Goal: Information Seeking & Learning: Compare options

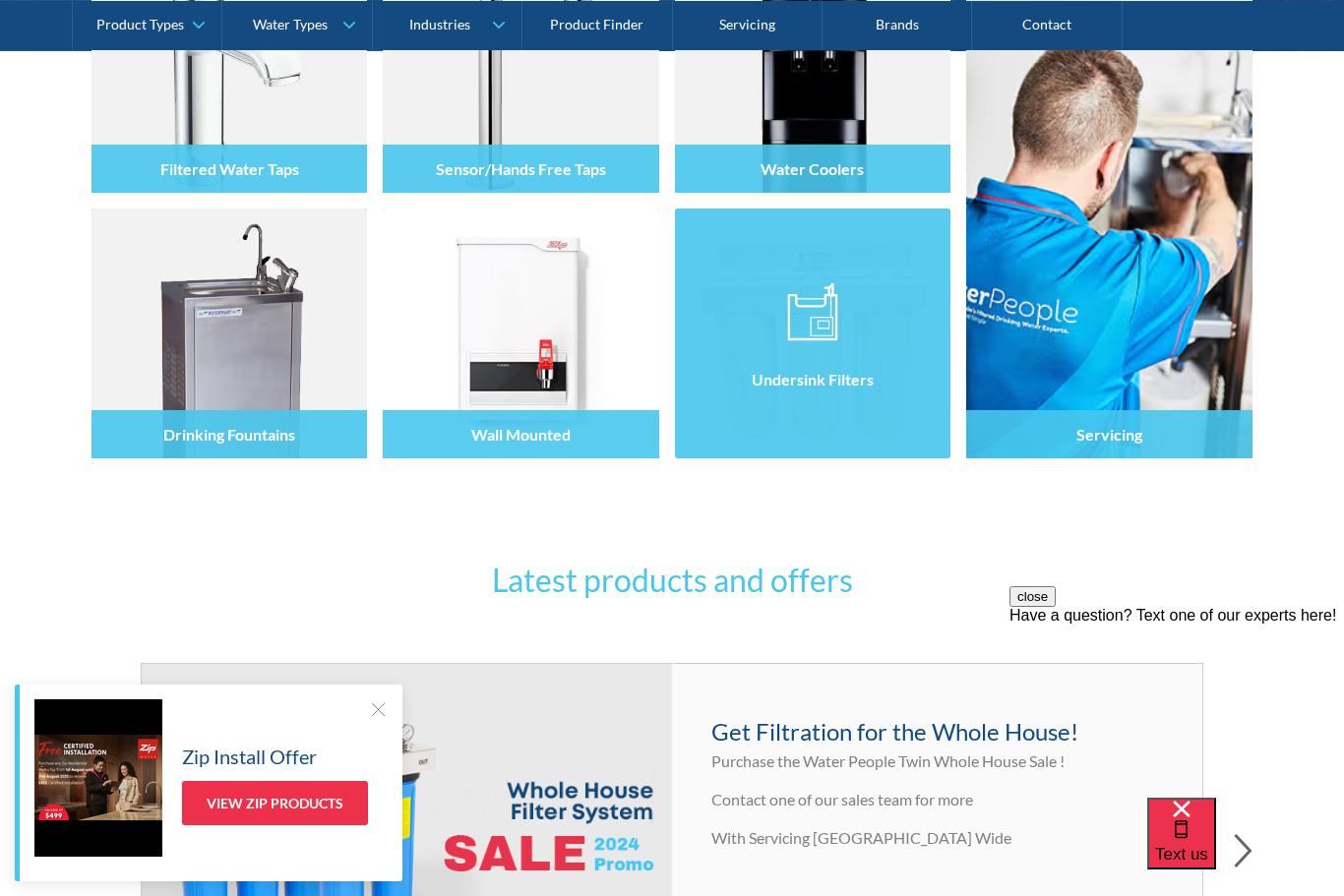
scroll to position [248, 0]
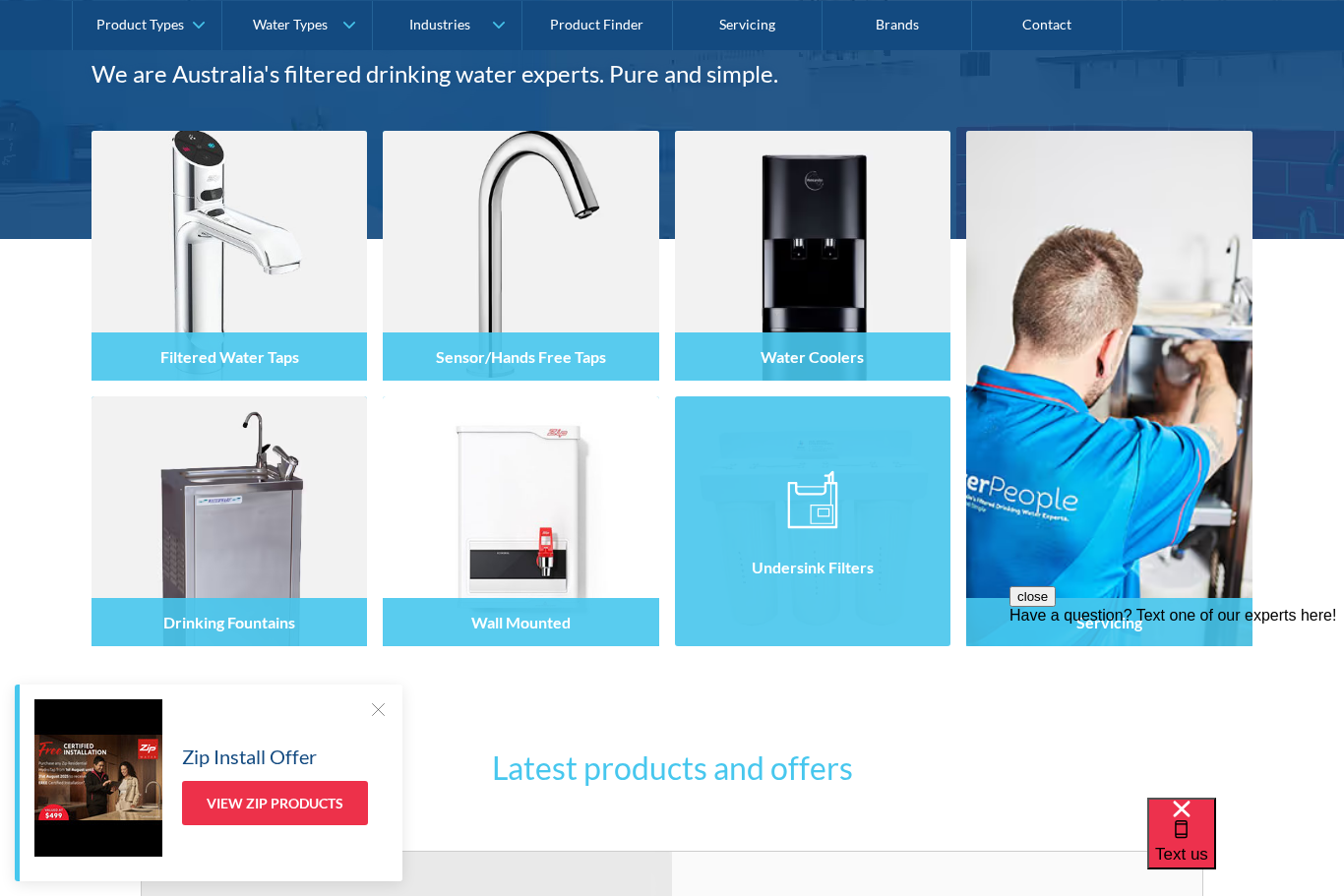
click at [836, 511] on img at bounding box center [813, 499] width 51 height 59
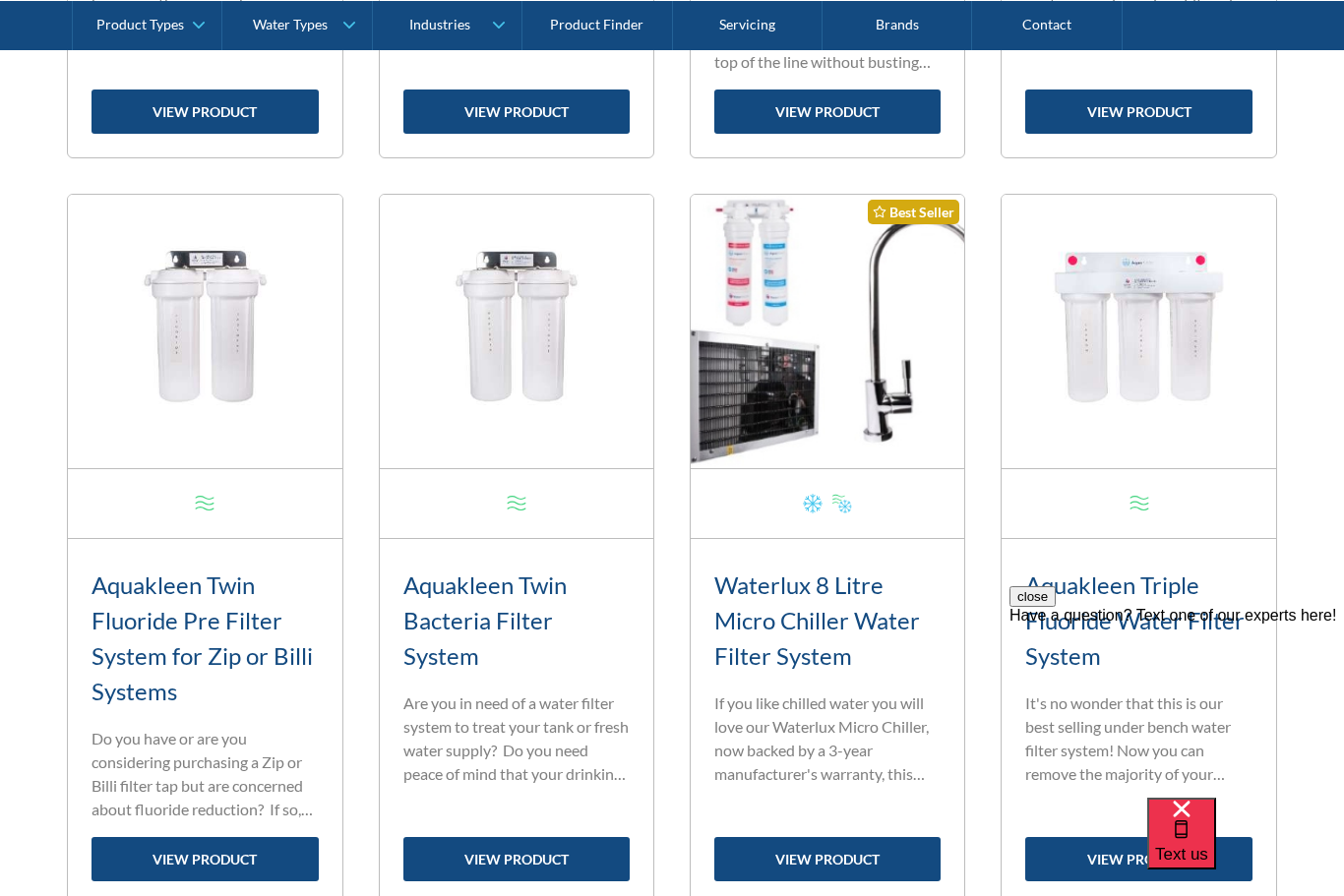
scroll to position [1433, 0]
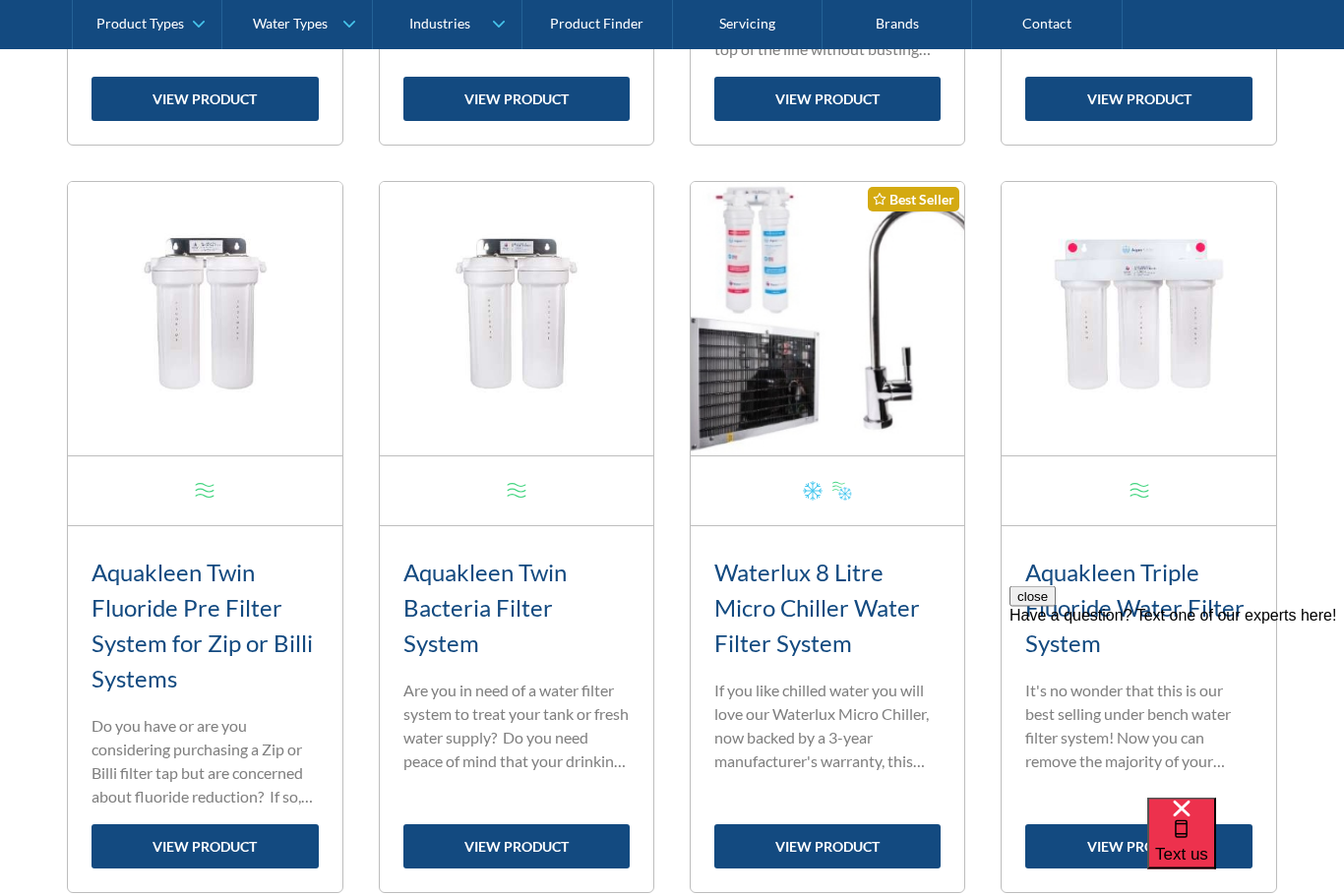
click at [878, 847] on link "view product" at bounding box center [827, 847] width 226 height 45
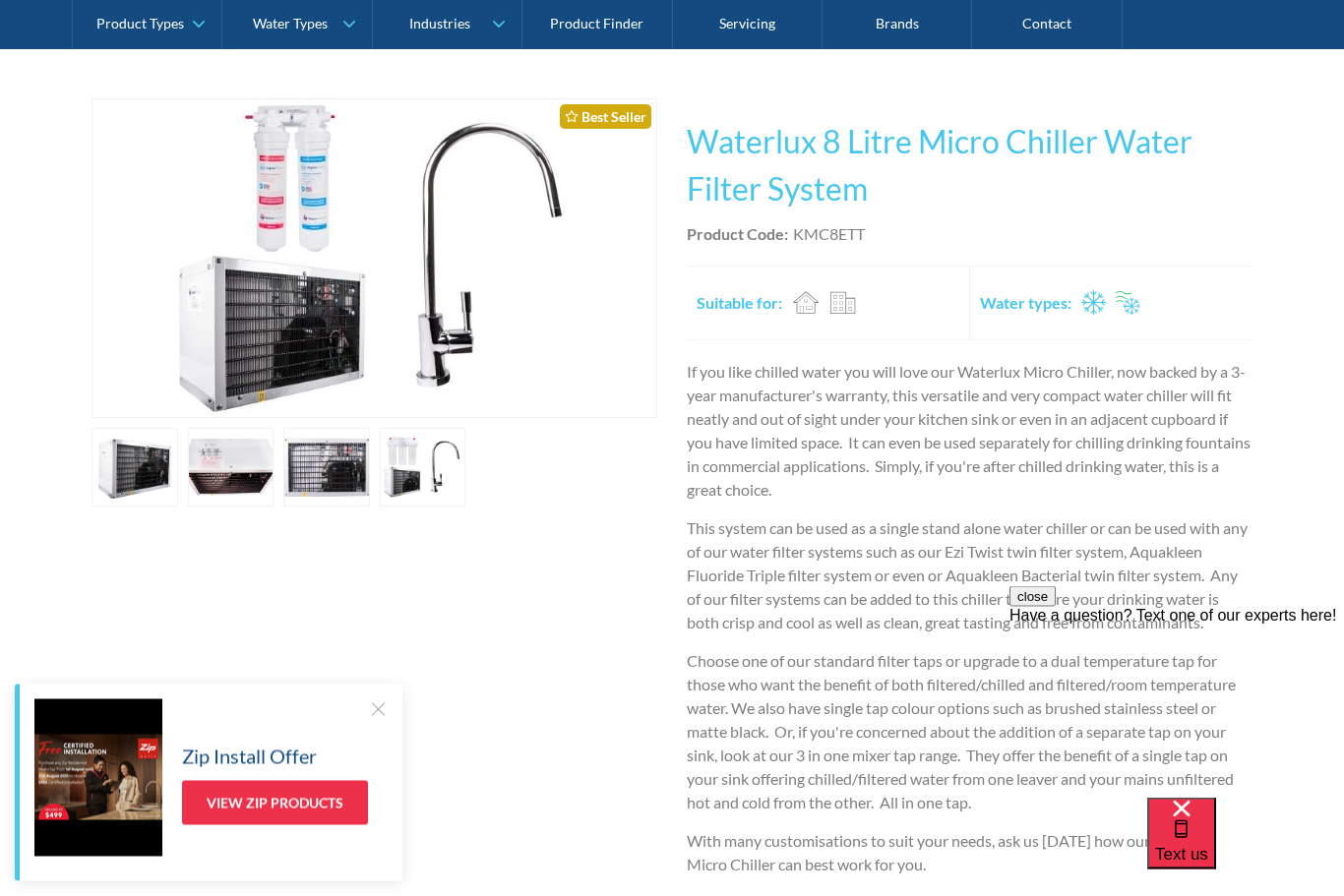
scroll to position [348, 0]
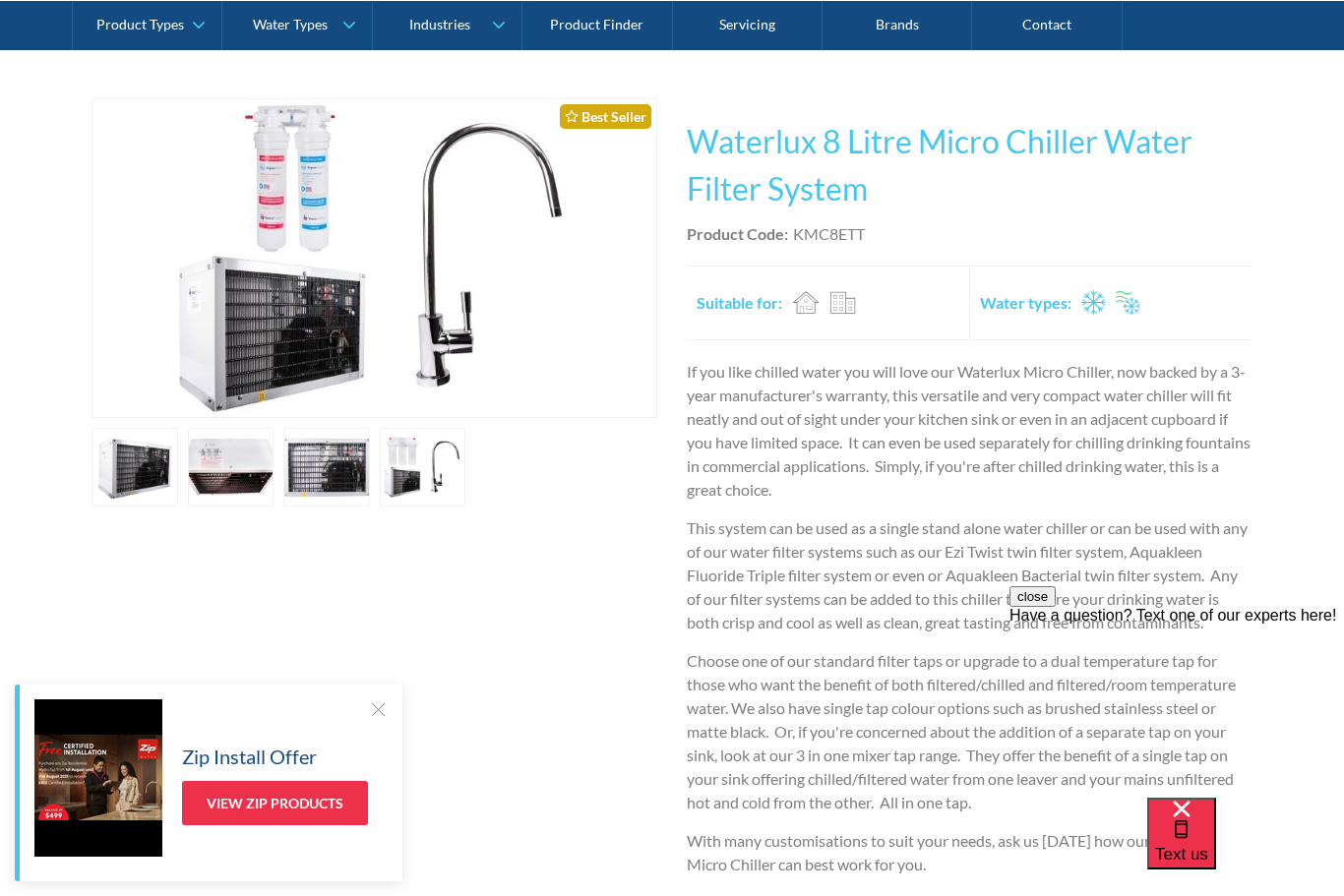
click at [178, 460] on link "open lightbox" at bounding box center [134, 468] width 87 height 79
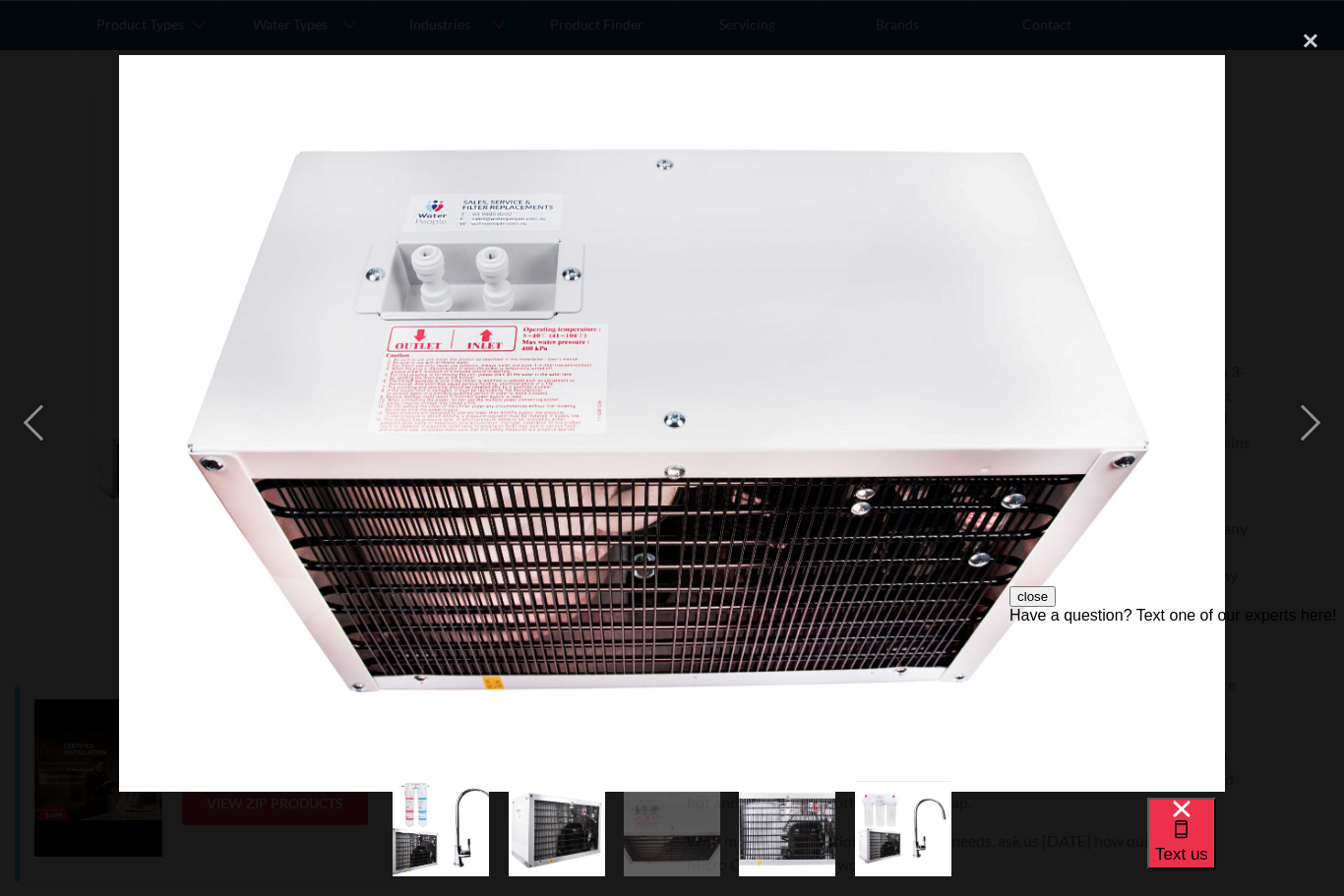
click at [1308, 435] on div "next image" at bounding box center [1310, 424] width 67 height 809
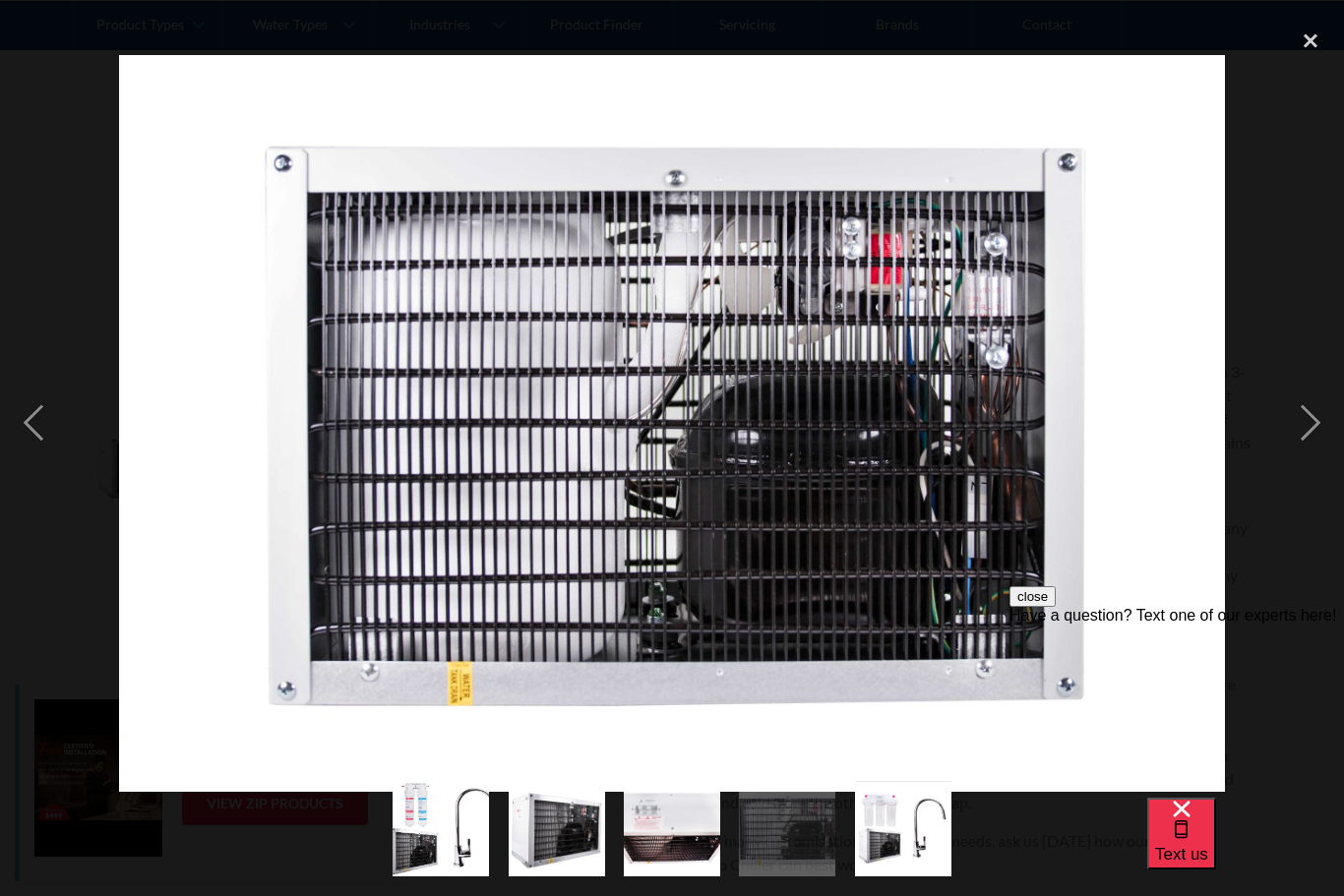
click at [1311, 431] on div "next image" at bounding box center [1310, 424] width 67 height 809
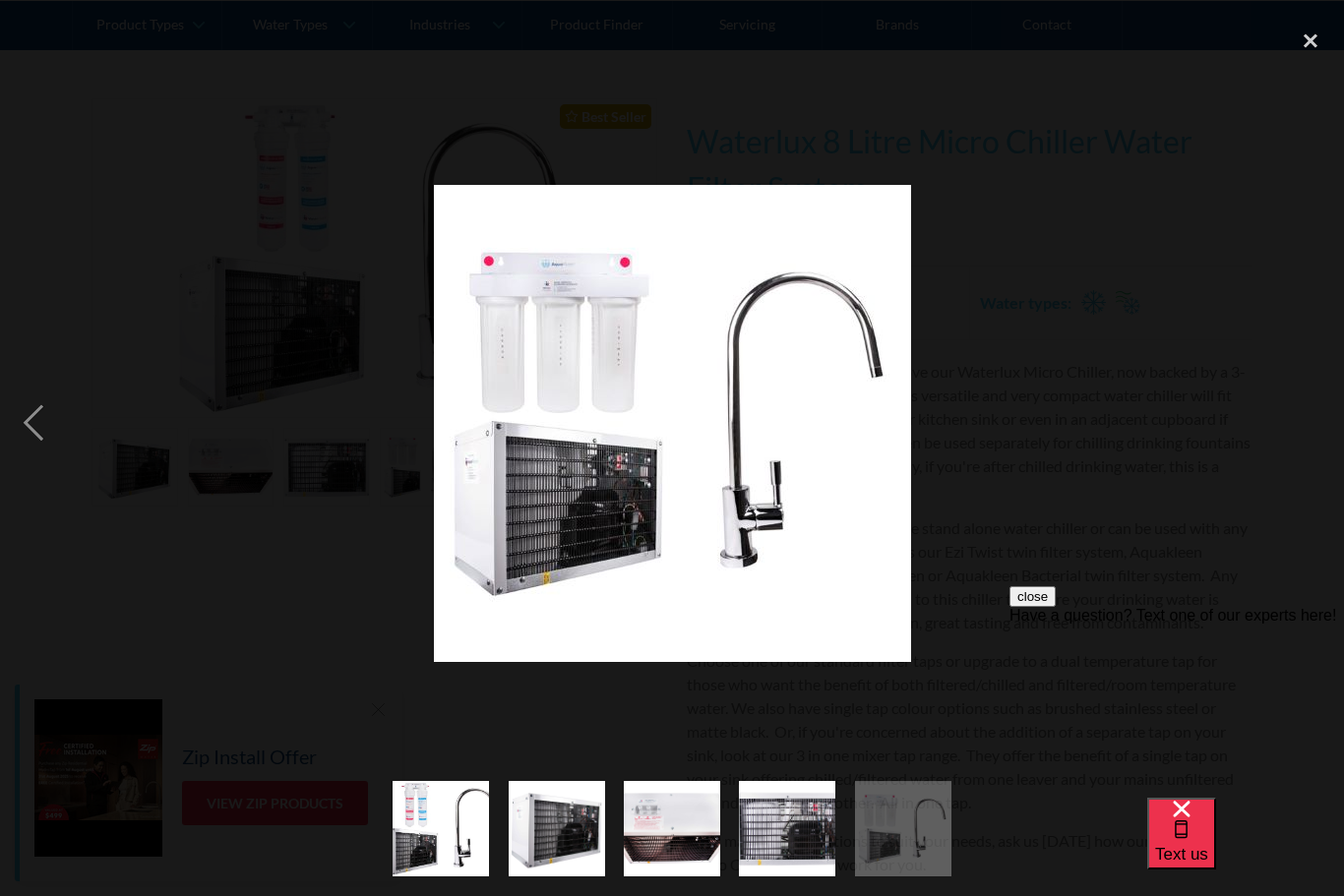
click at [1309, 38] on div "close lightbox" at bounding box center [1310, 42] width 67 height 44
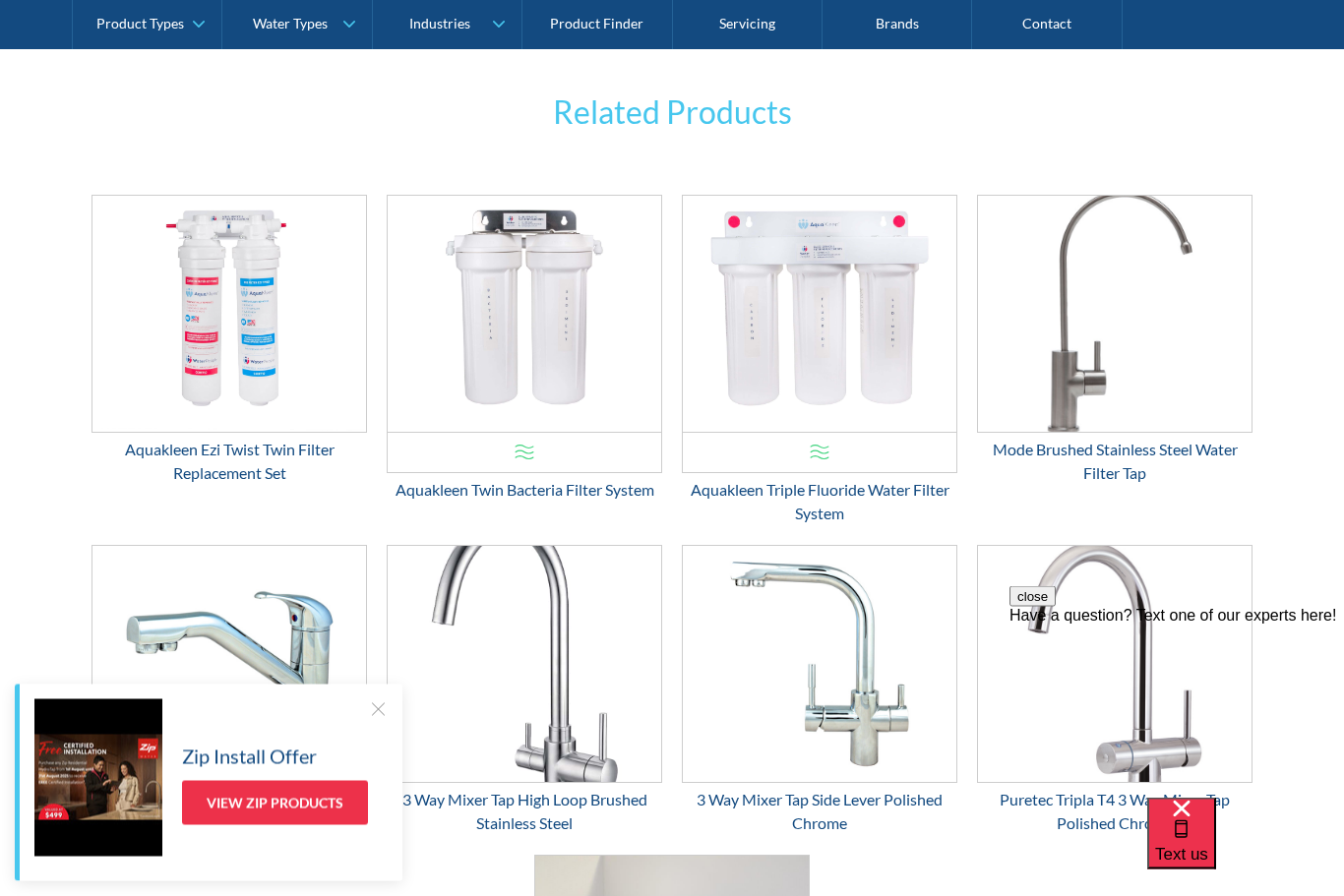
scroll to position [3124, 0]
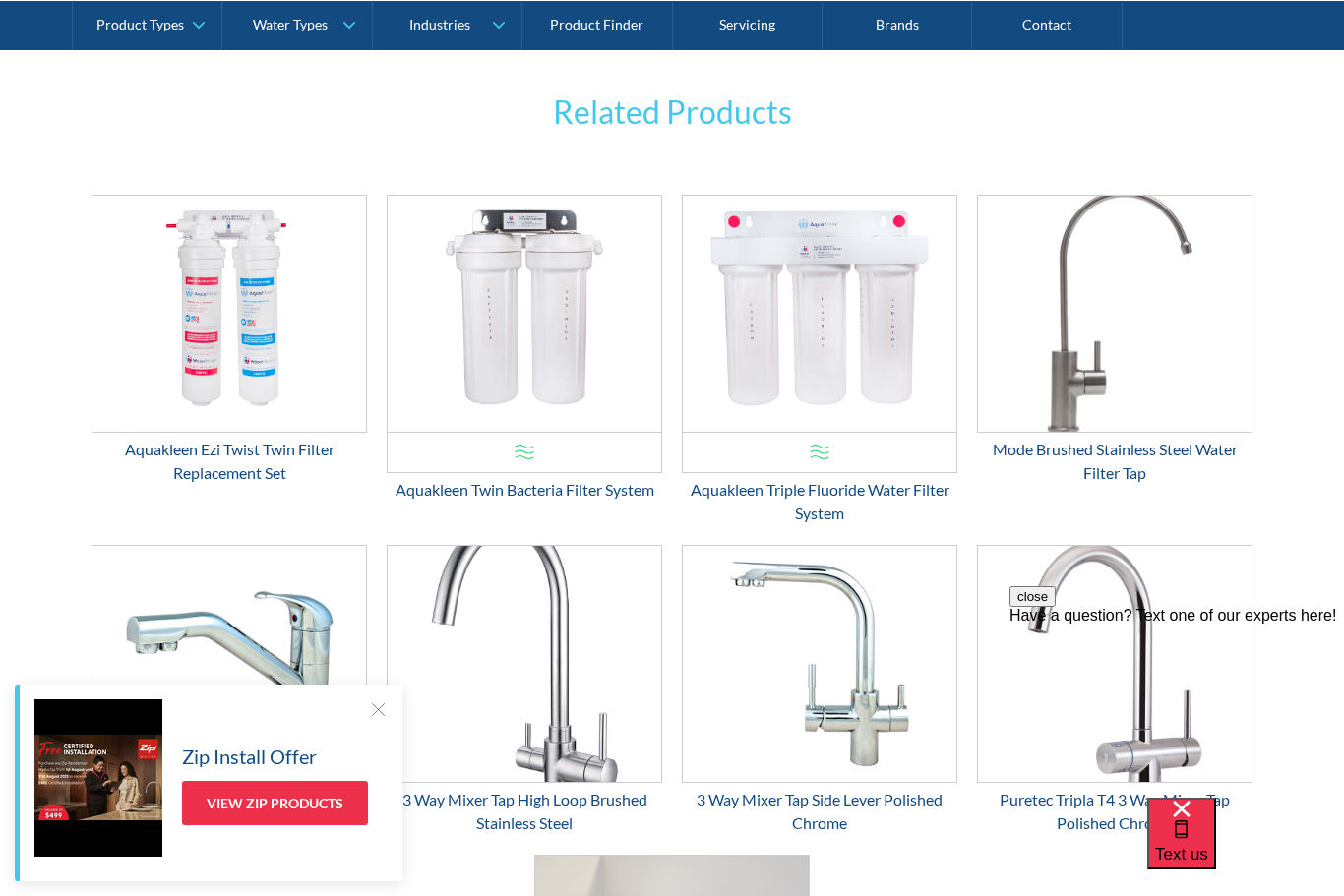
click at [584, 482] on div "Aquakleen Twin Bacteria Filter System" at bounding box center [524, 490] width 275 height 24
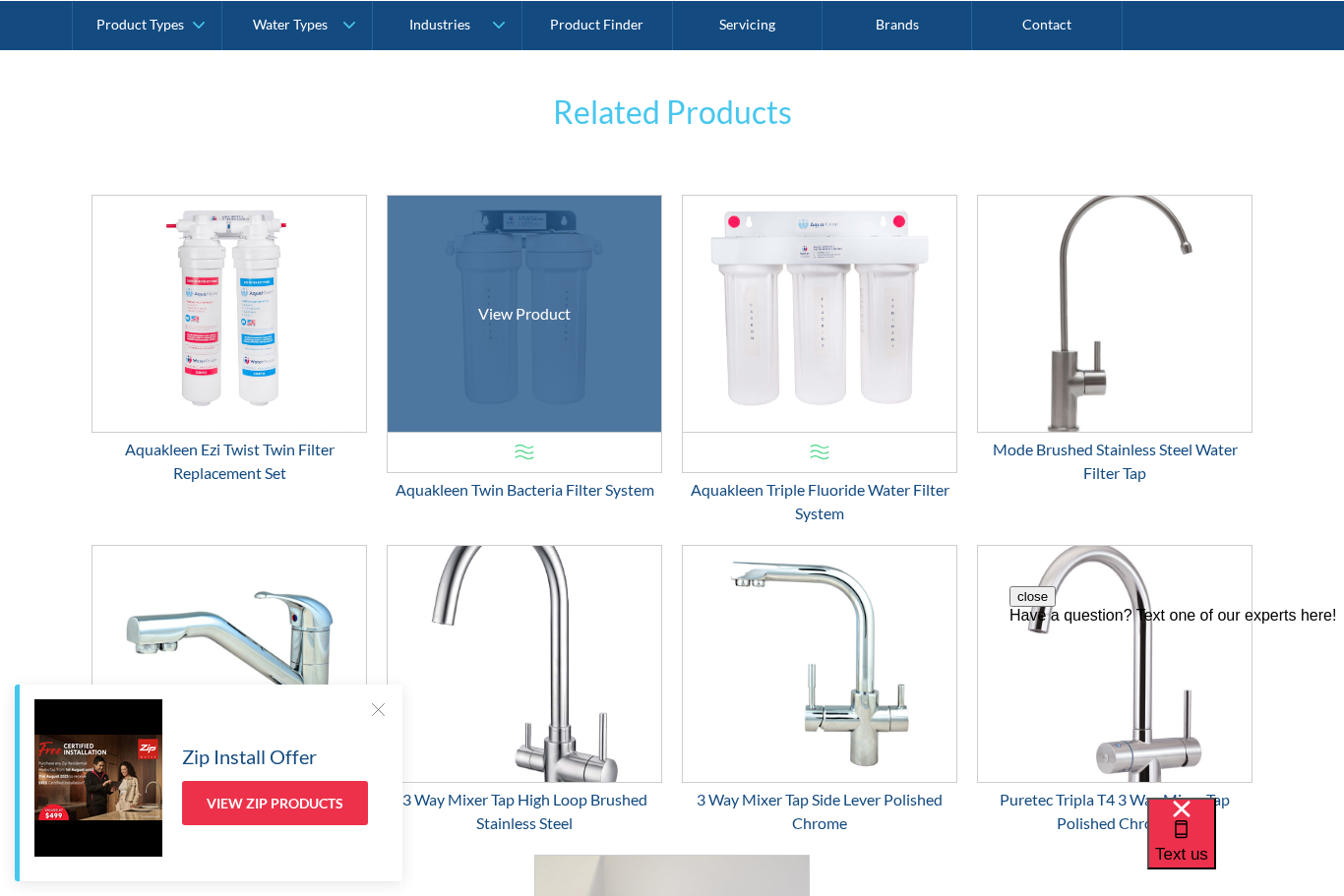
scroll to position [3189, 0]
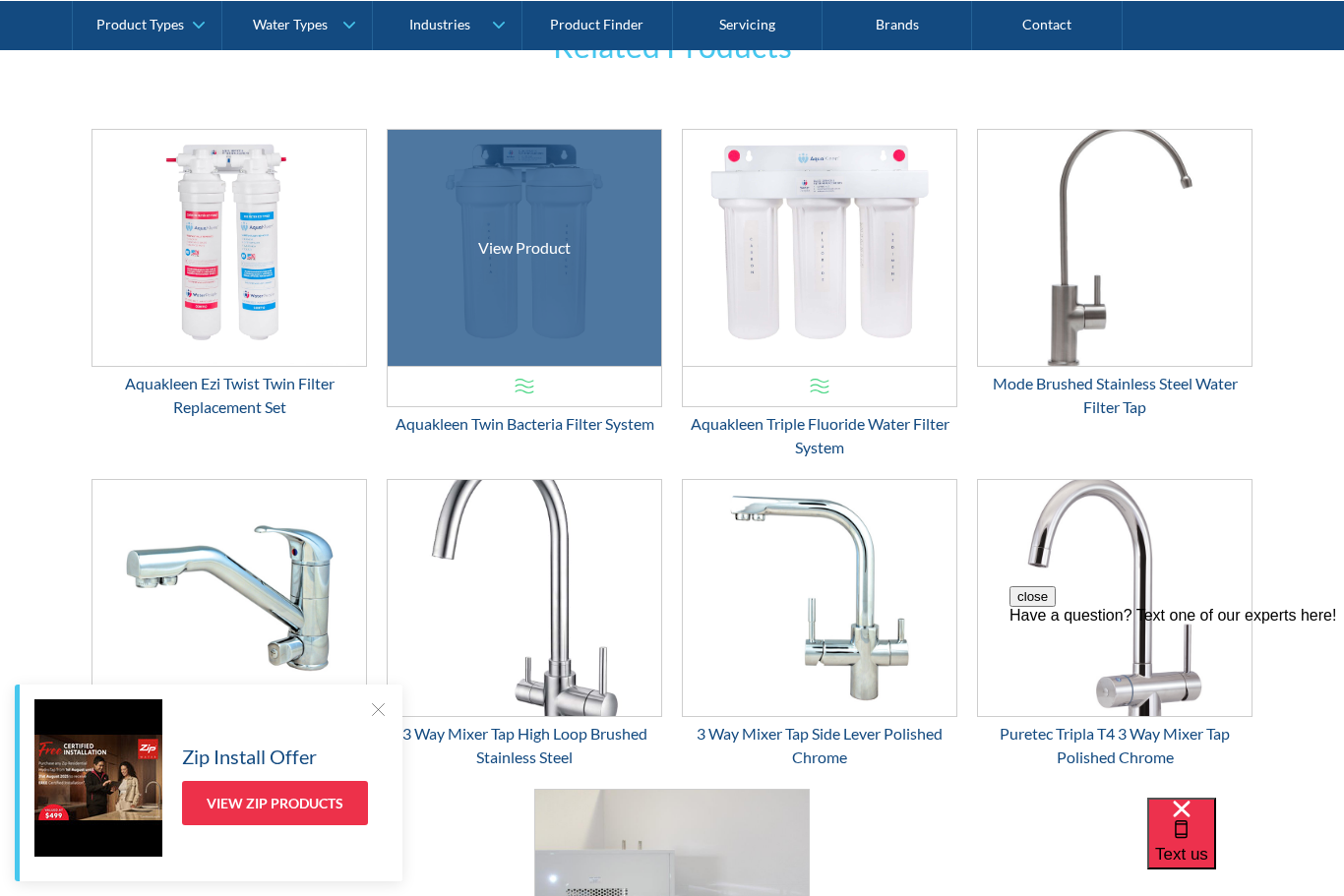
click at [179, 311] on div "OFFER: View Product" at bounding box center [228, 247] width 273 height 236
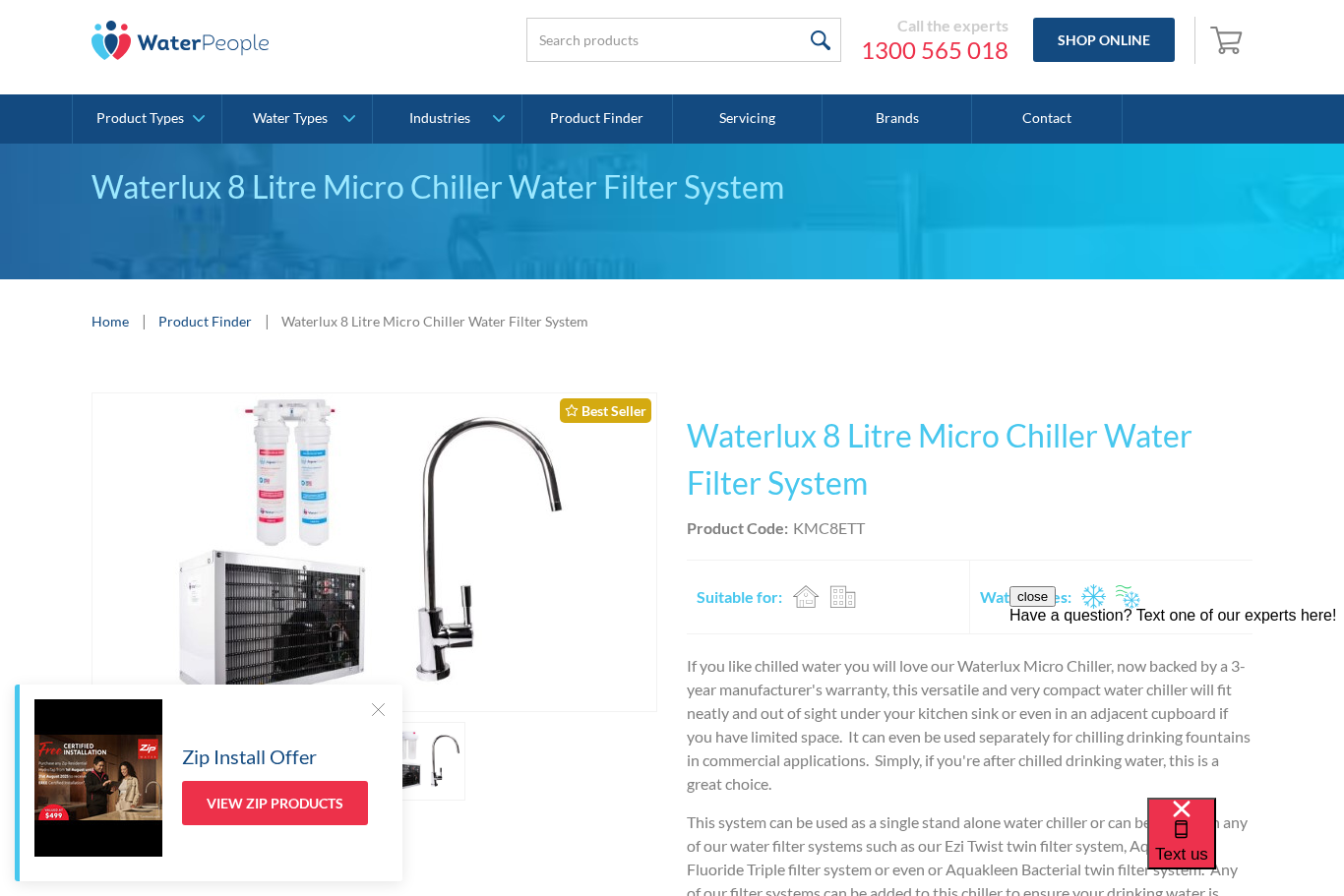
scroll to position [0, 0]
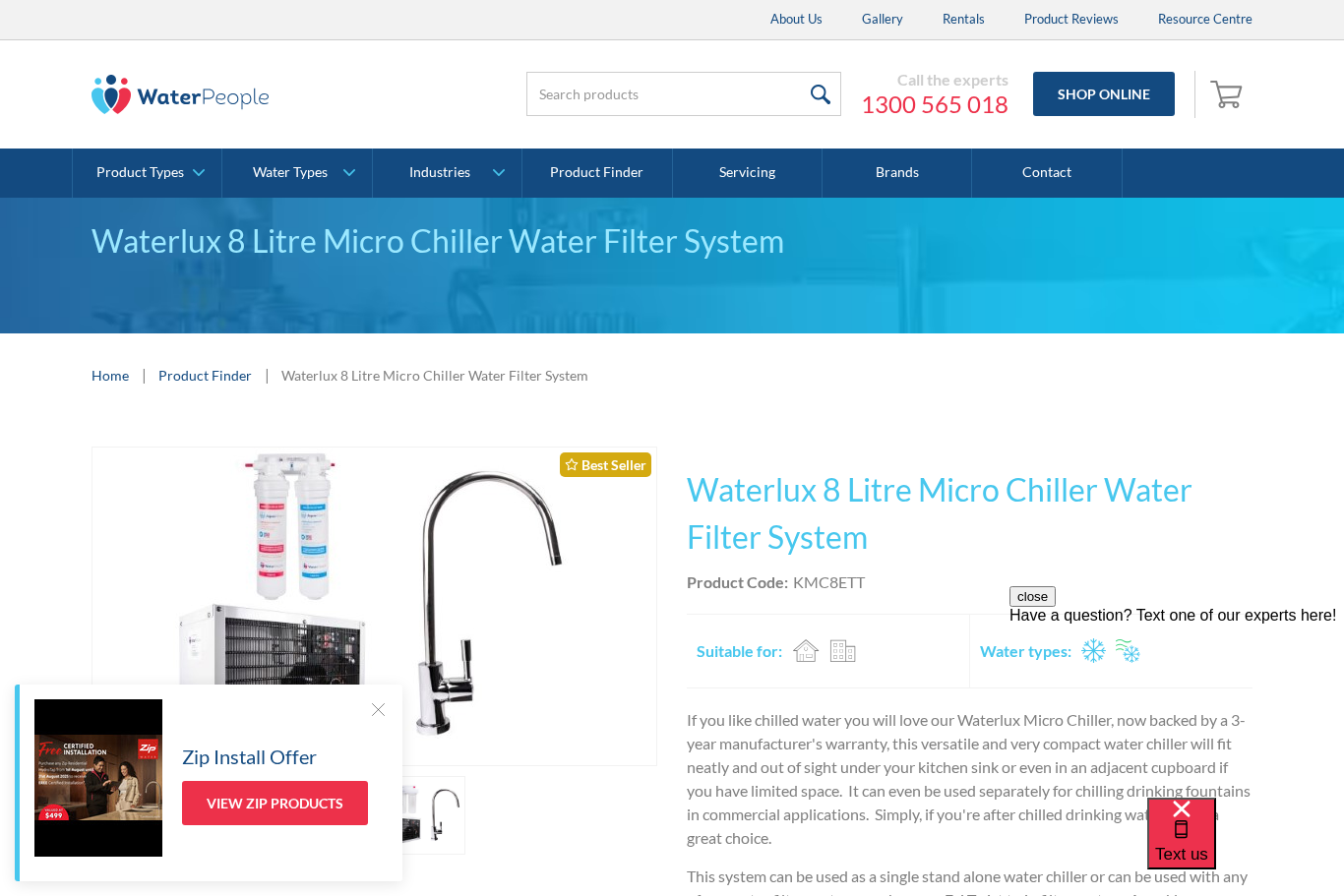
click at [204, 161] on link "Product Types" at bounding box center [147, 173] width 148 height 49
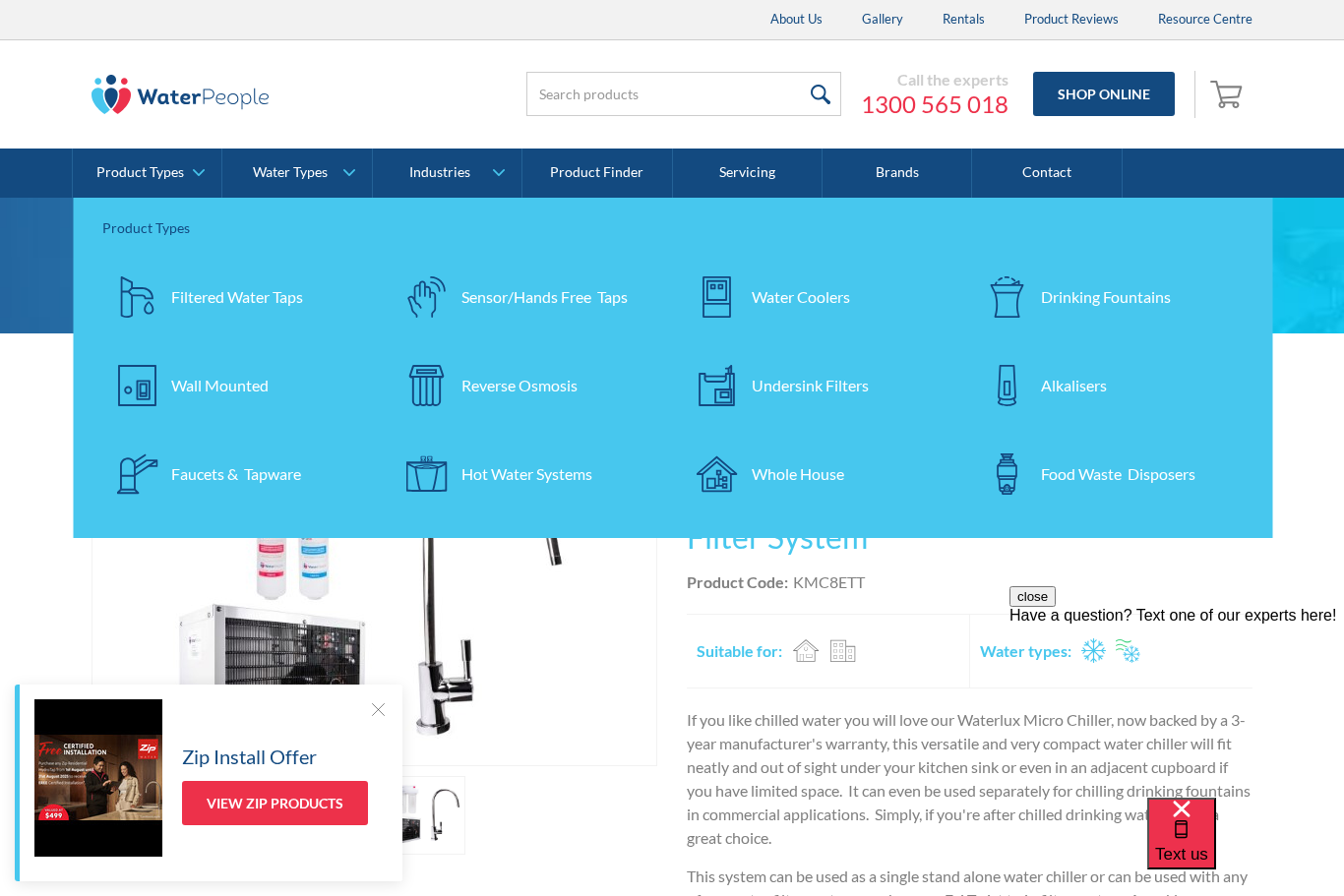
click at [832, 397] on link "Undersink Filters" at bounding box center [817, 386] width 270 height 69
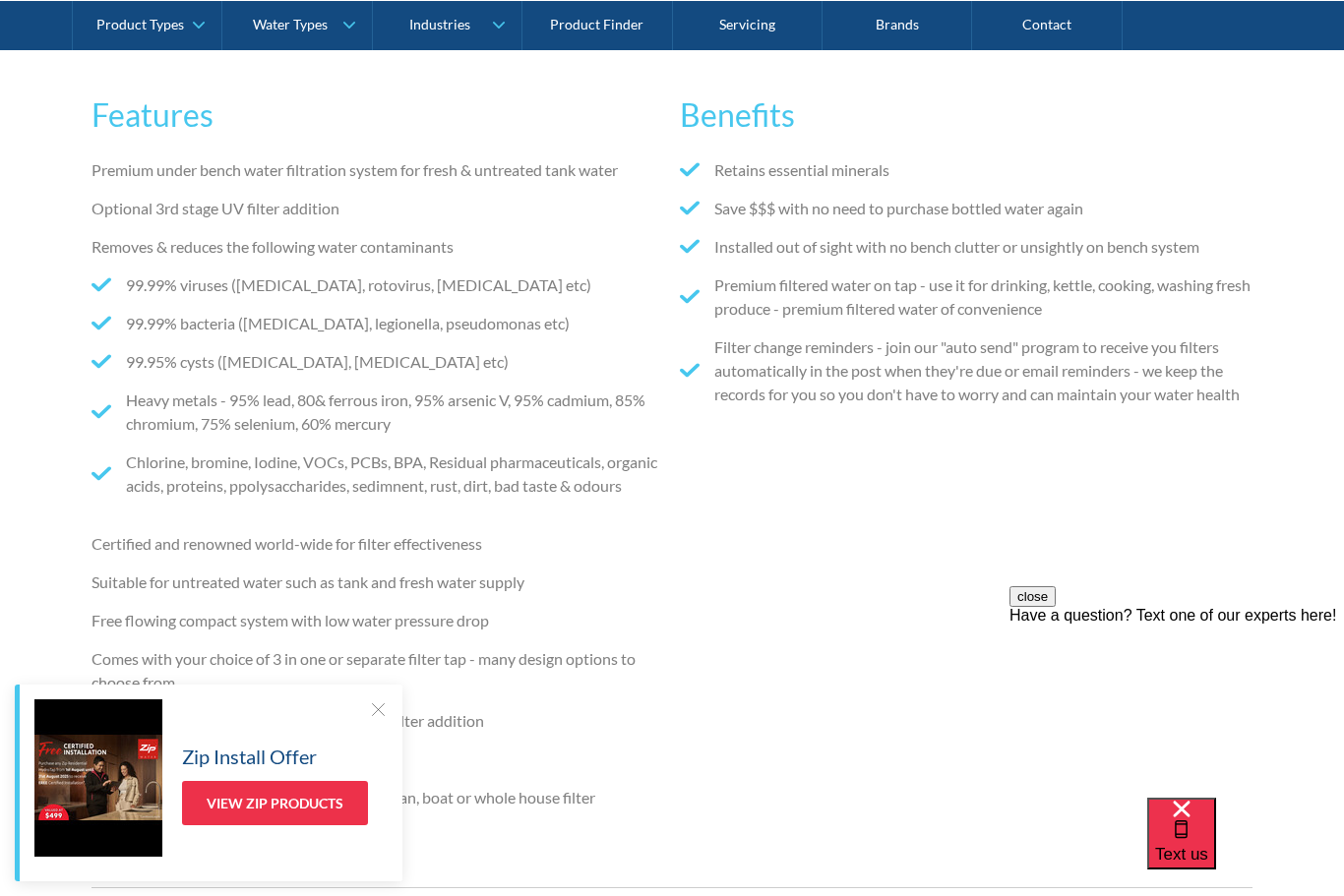
scroll to position [1127, 0]
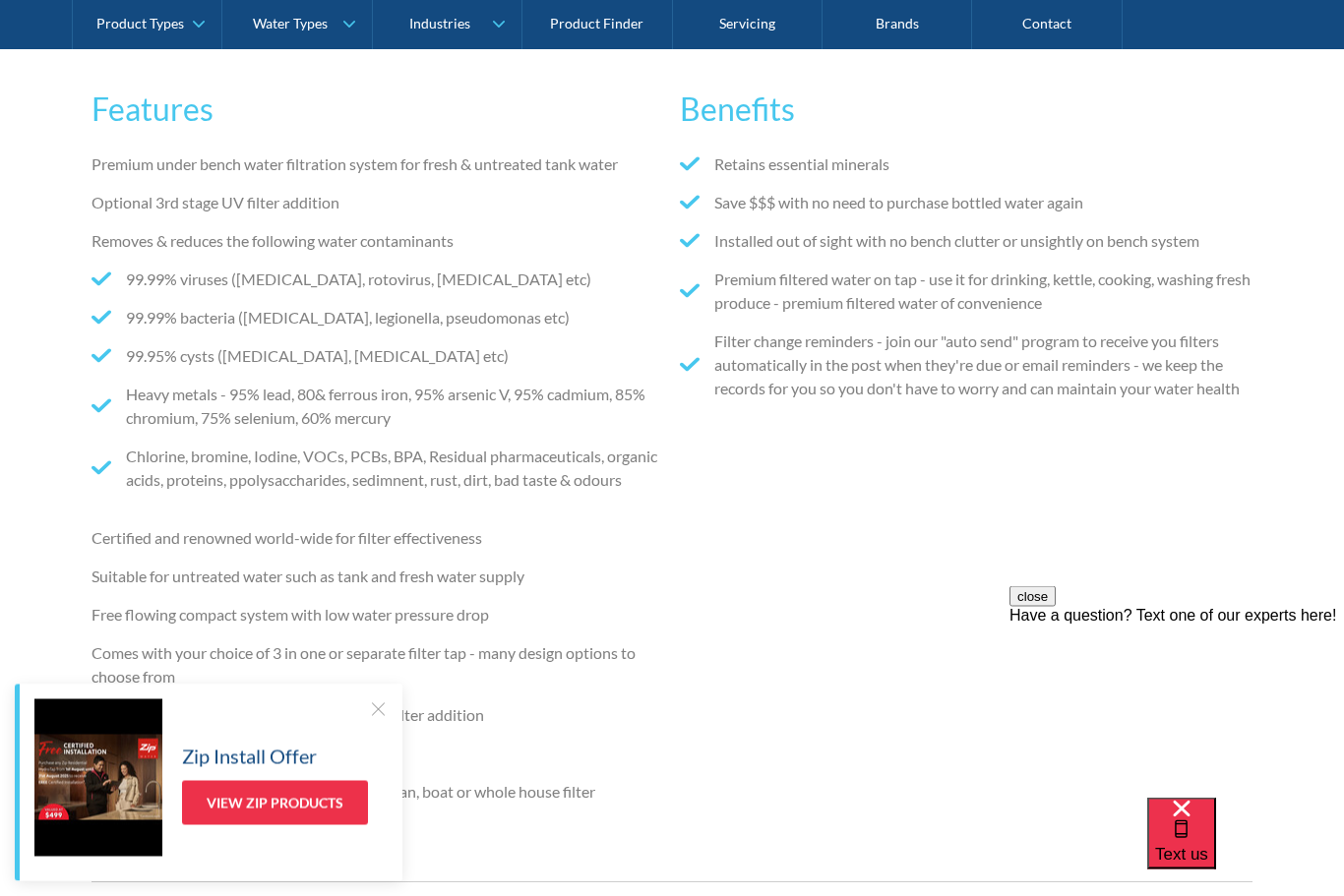
click at [34, 378] on div "Features Premium under bench water filtration system for fresh & untreated tank…" at bounding box center [672, 455] width 1344 height 916
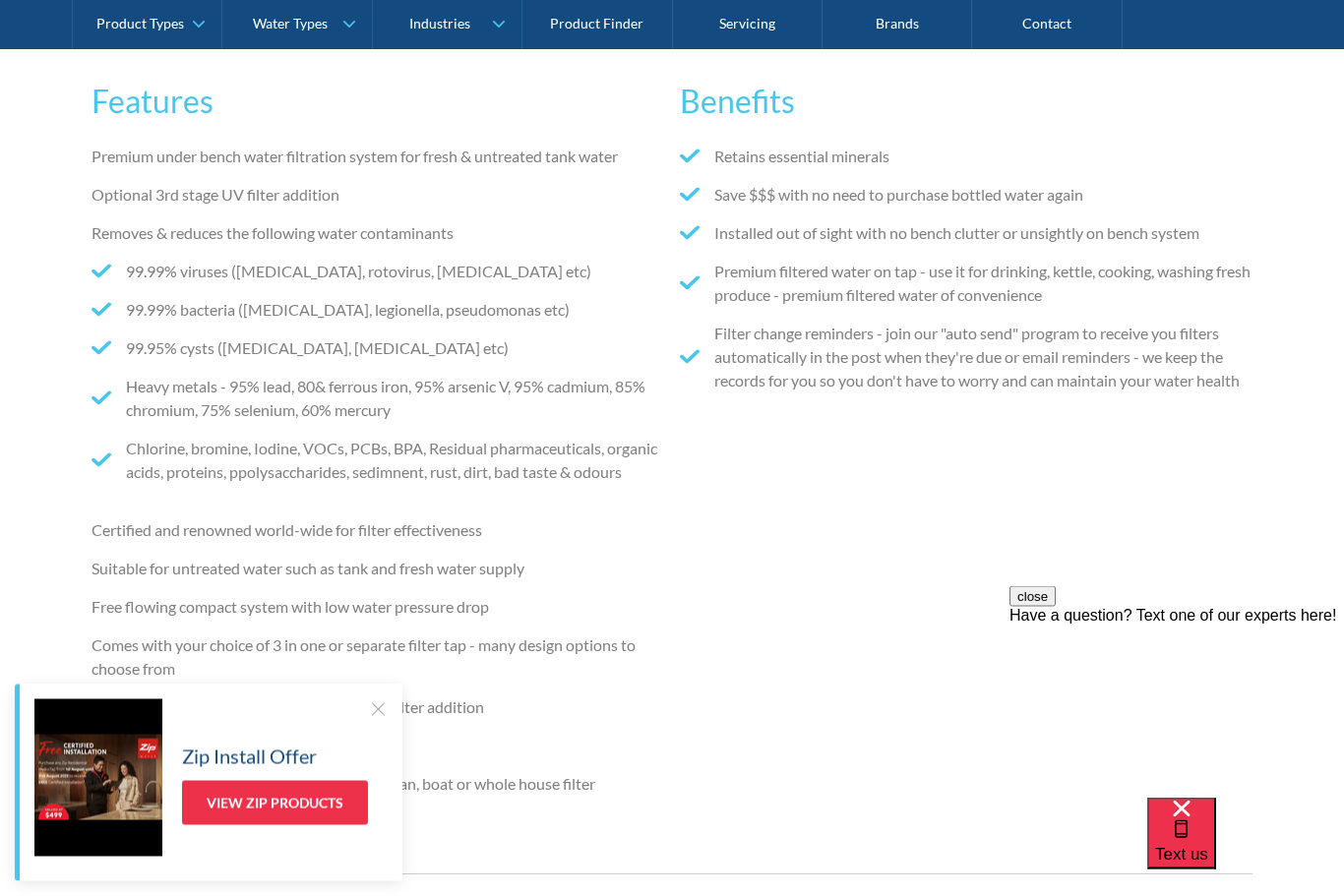
click at [31, 375] on div "Features Premium under bench water filtration system for fresh & untreated tank…" at bounding box center [672, 447] width 1344 height 916
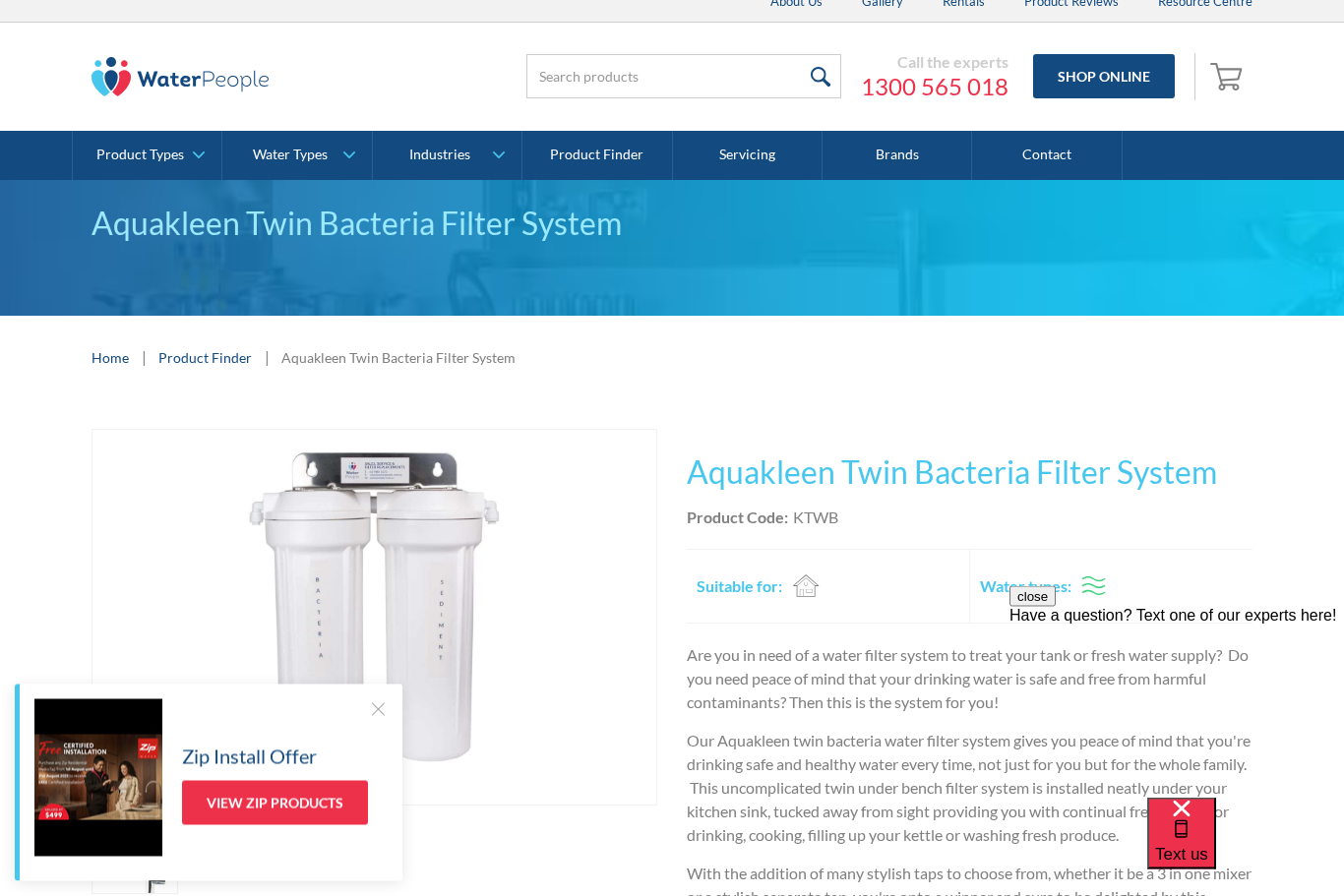
scroll to position [0, 0]
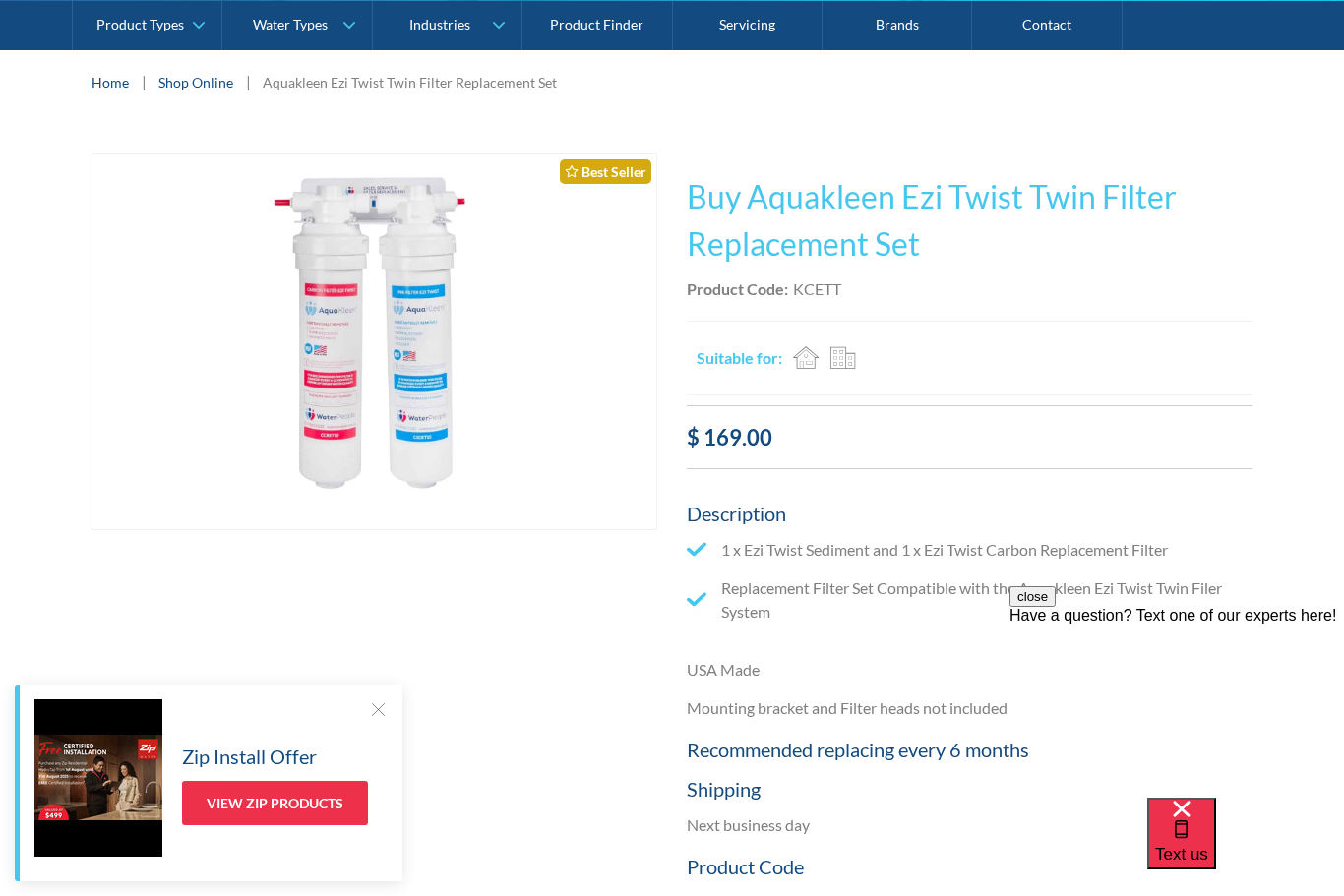
scroll to position [292, 0]
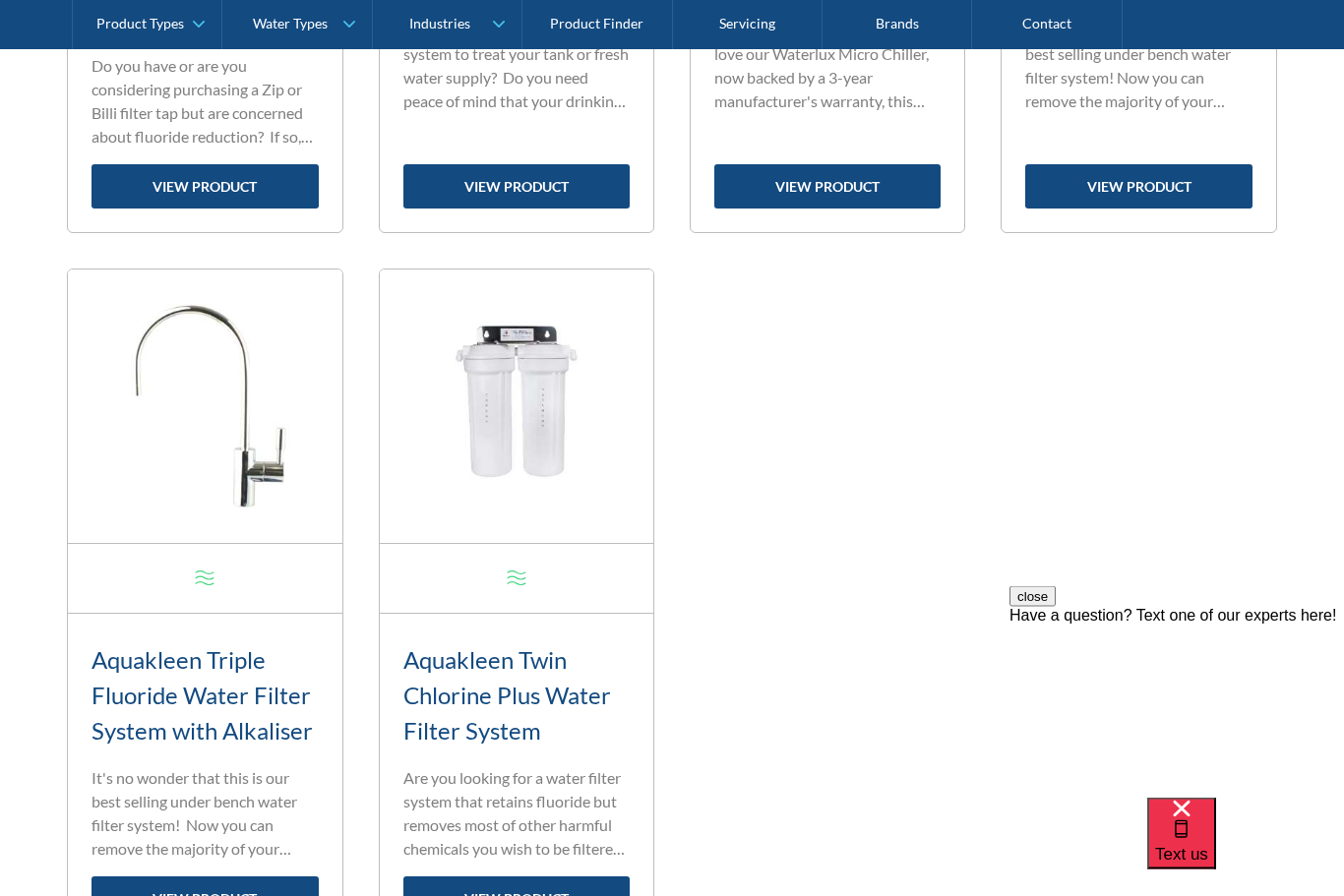
scroll to position [2163, 0]
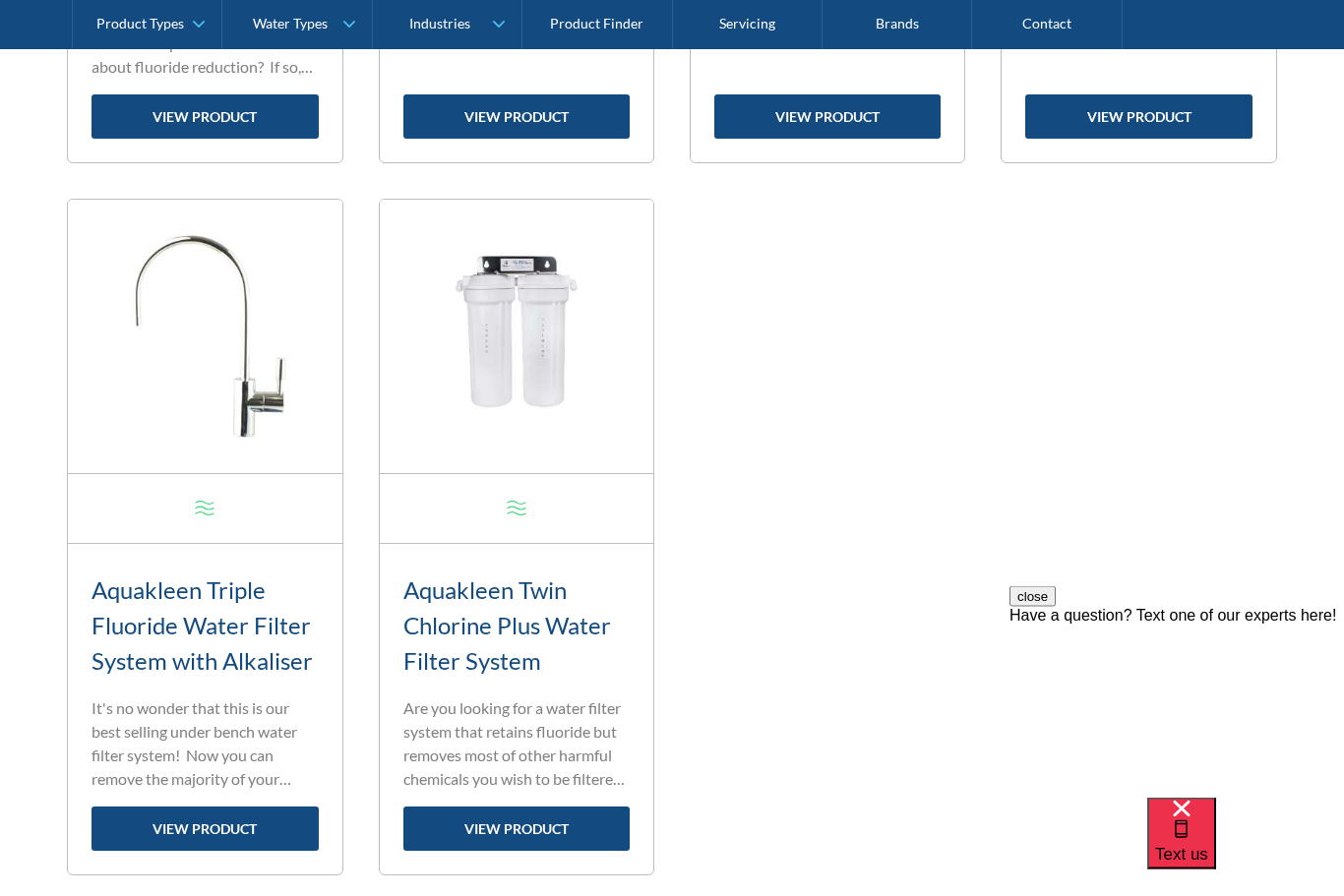
click at [547, 618] on h3 "Aquakleen Twin Chlorine Plus Water Filter System" at bounding box center [516, 626] width 226 height 106
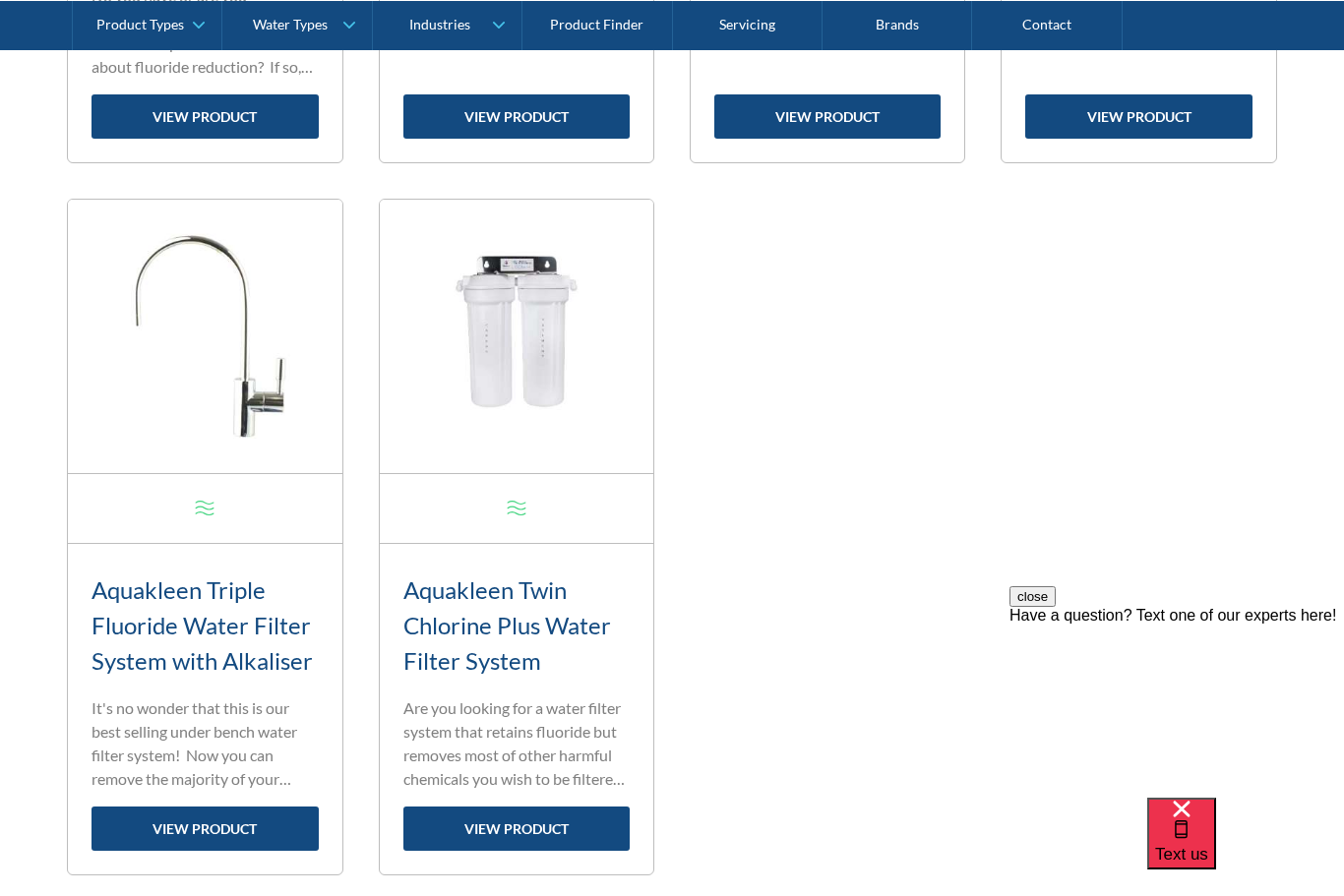
click at [566, 830] on link "view product" at bounding box center [516, 829] width 226 height 45
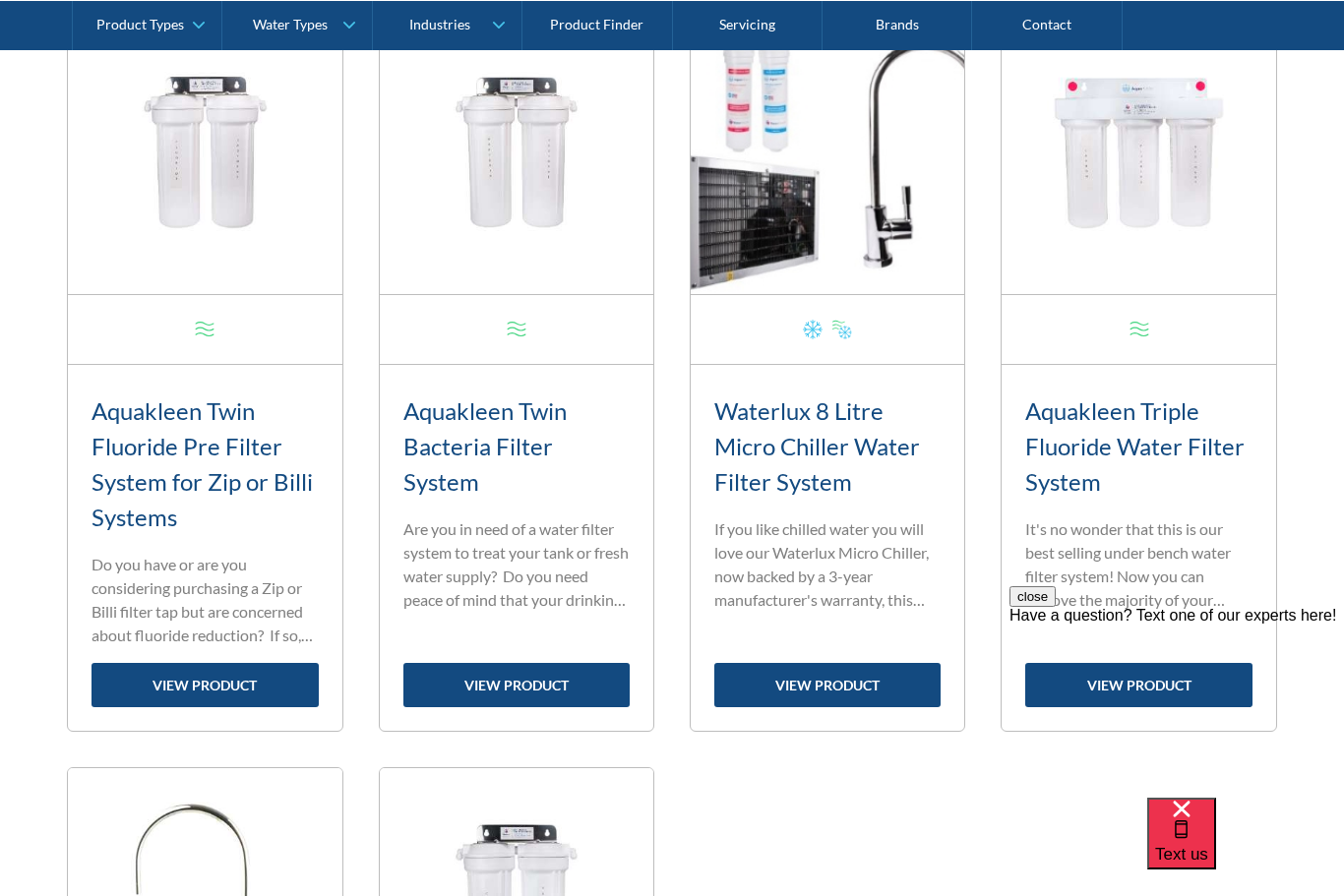
scroll to position [1583, 0]
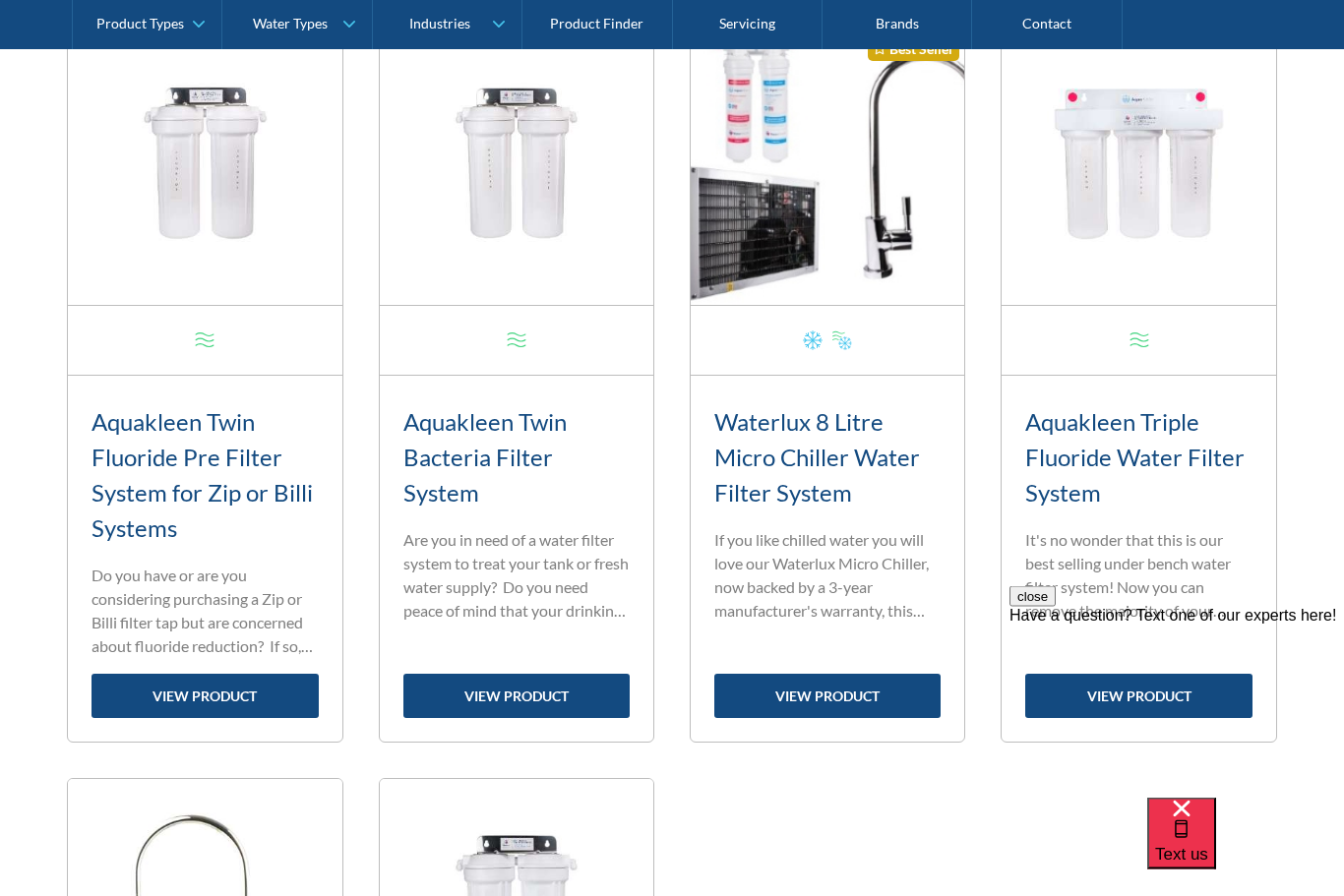
click at [508, 444] on h3 "Aquakleen Twin Bacteria Filter System" at bounding box center [516, 458] width 226 height 106
click at [566, 694] on link "view product" at bounding box center [516, 696] width 226 height 45
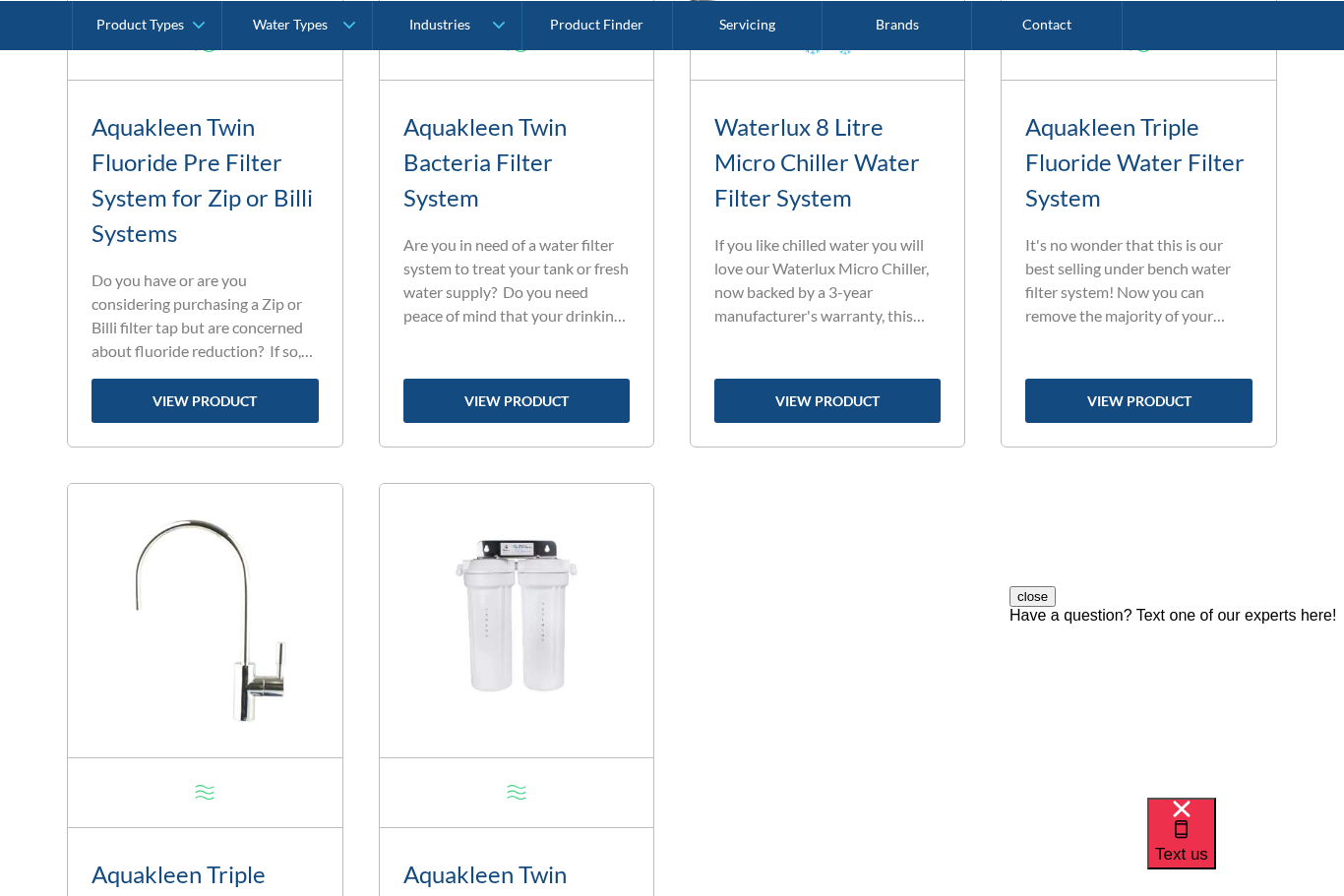
scroll to position [1913, 0]
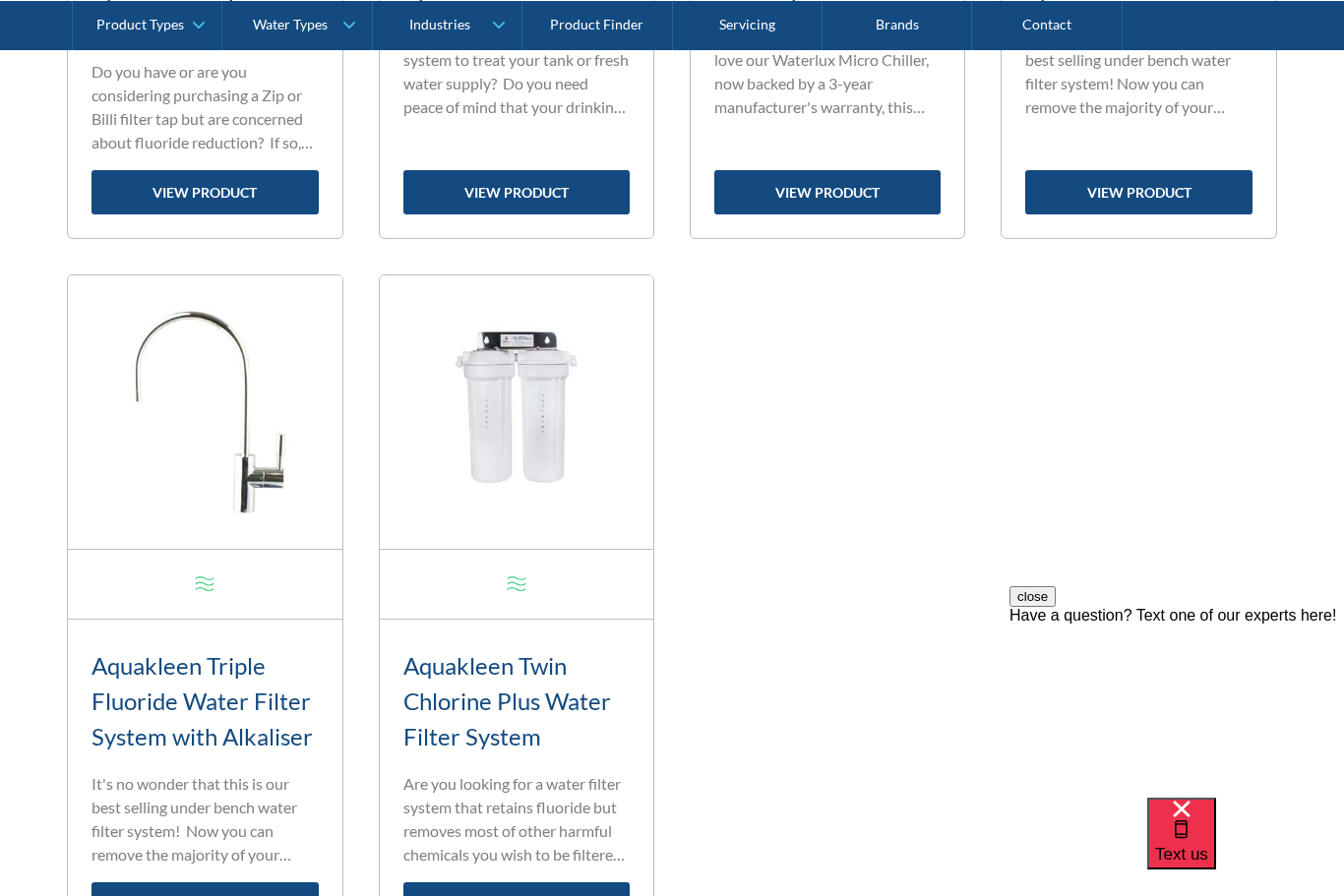
scroll to position [2092, 0]
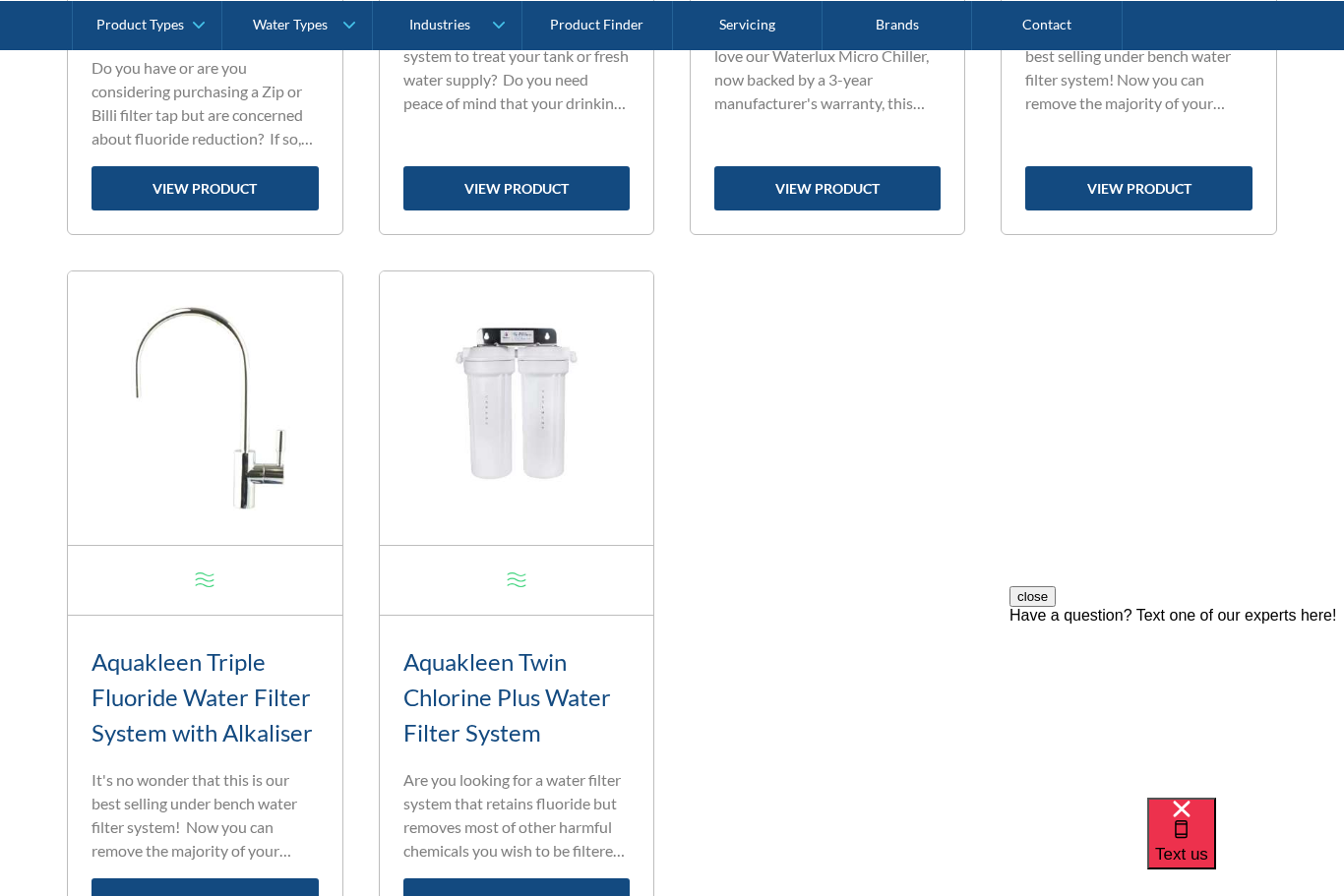
click at [542, 895] on link "view product" at bounding box center [516, 900] width 226 height 45
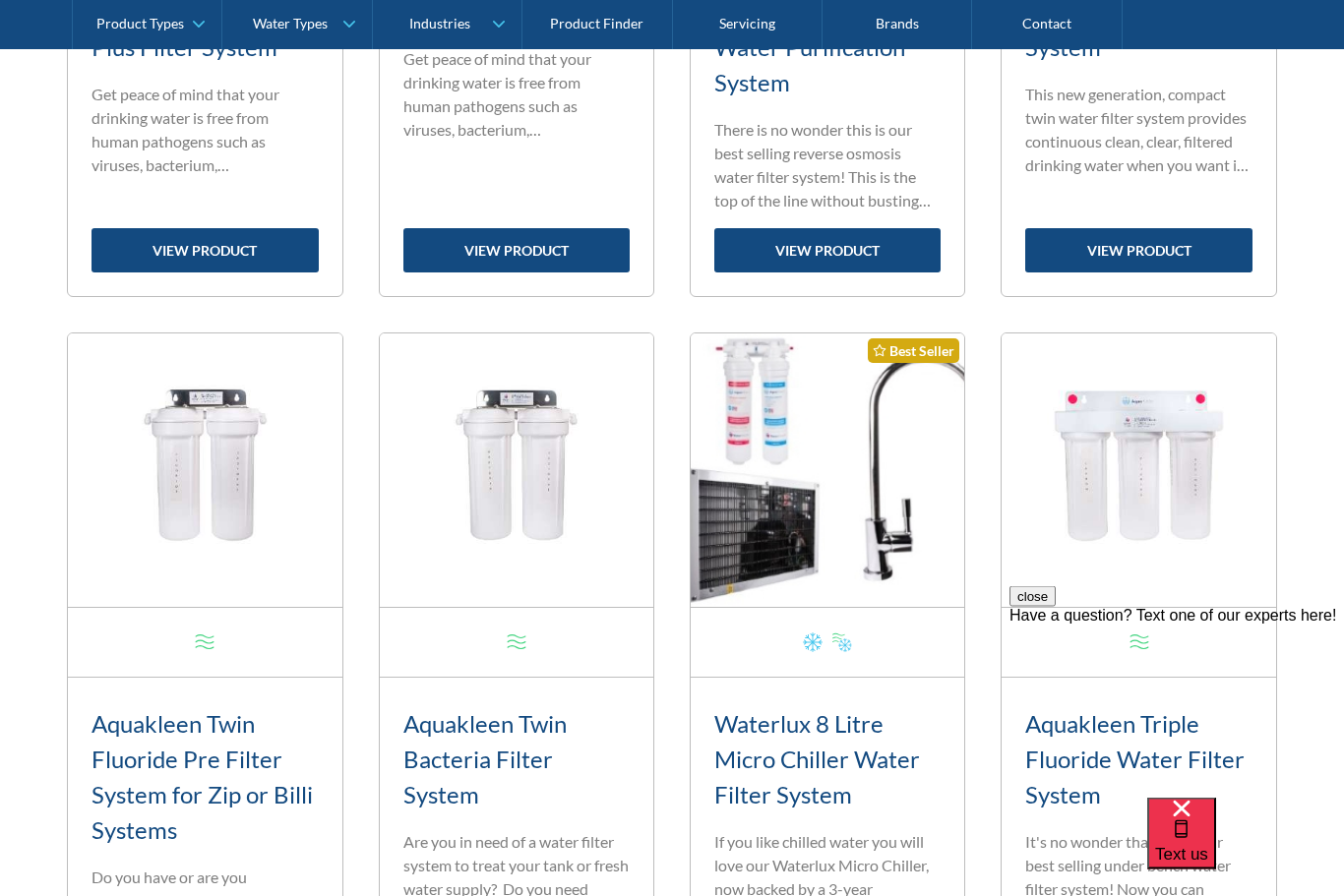
scroll to position [1412, 0]
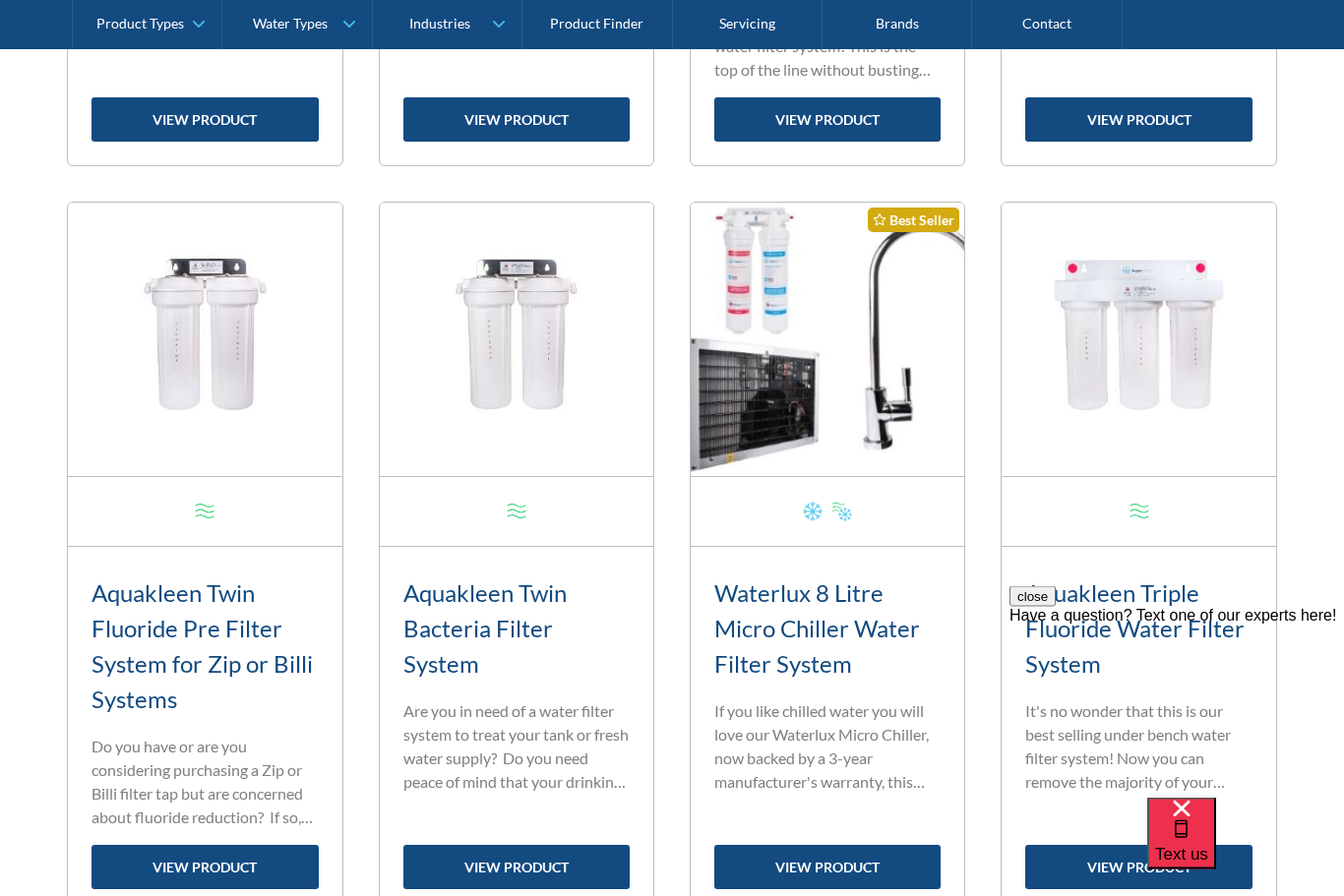
click at [885, 638] on h3 "Waterlux 8 Litre Micro Chiller Water Filter System" at bounding box center [827, 629] width 226 height 106
click at [854, 851] on link "view product" at bounding box center [827, 867] width 226 height 45
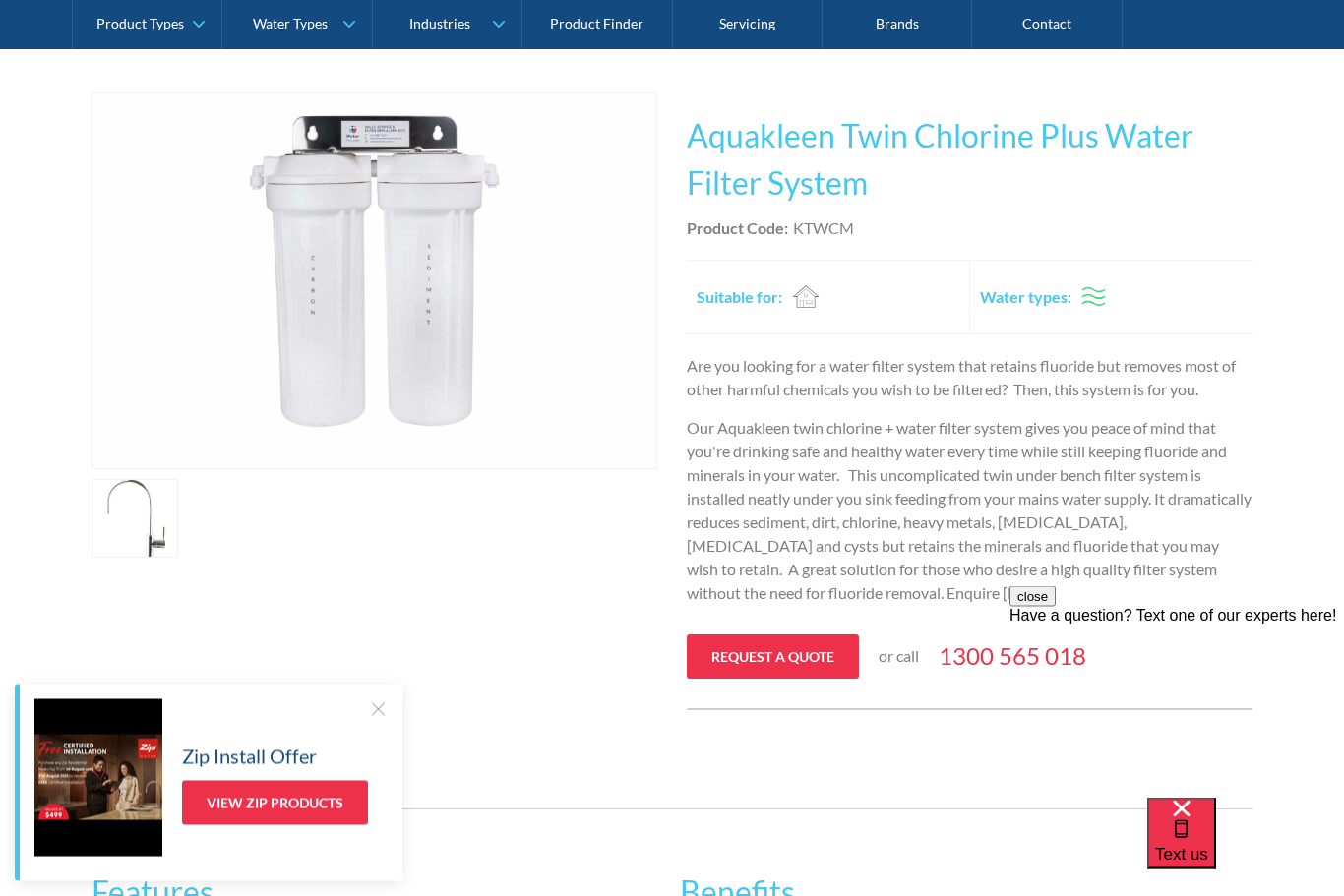
scroll to position [156, 0]
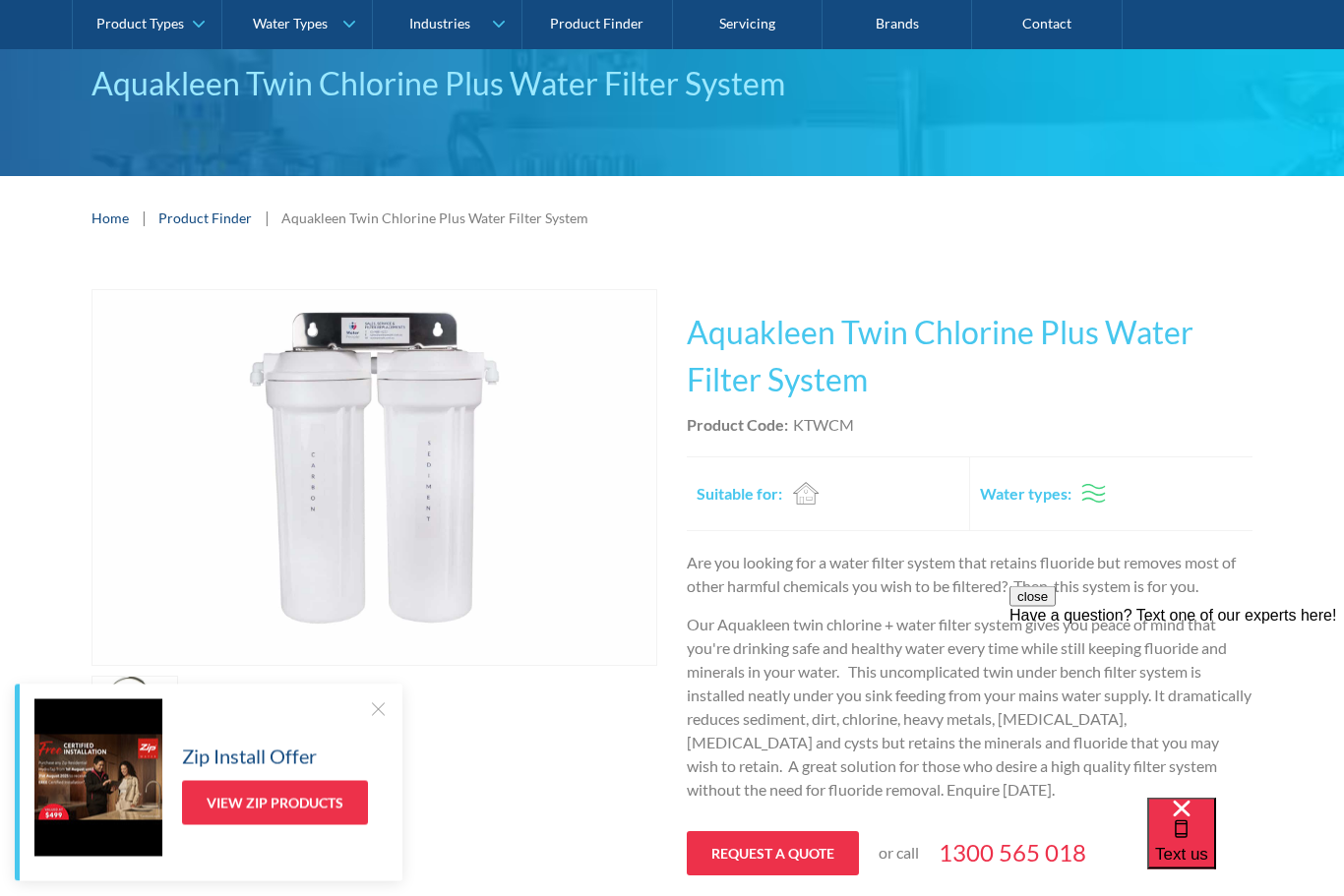
click at [1048, 495] on h2 "Water types:" at bounding box center [1026, 494] width 91 height 24
click at [1106, 498] on div "Chilled Boiling Ambient Sparkling All-in-One Boiling & Ambient Chilled & Ambien…" at bounding box center [1093, 493] width 35 height 35
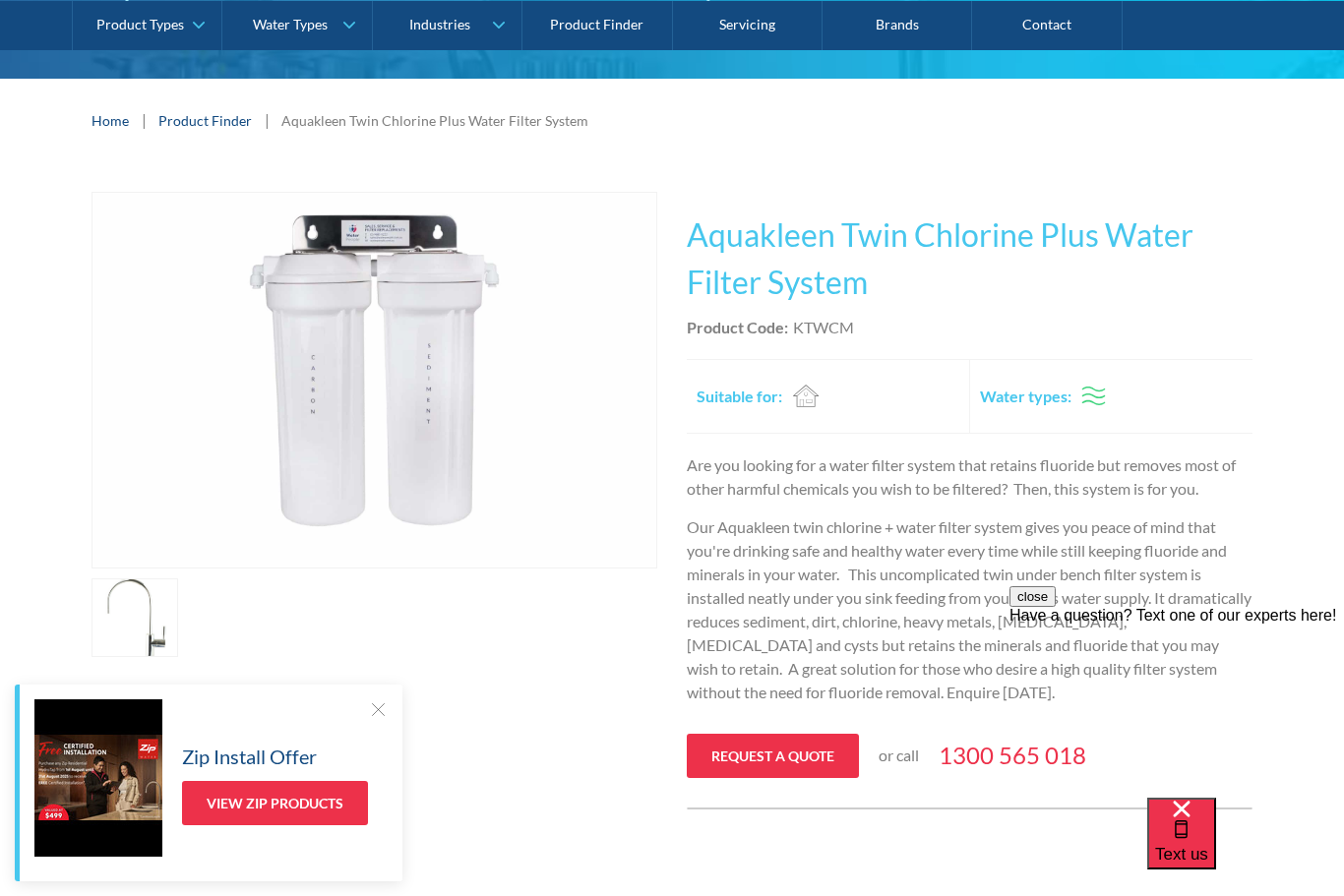
scroll to position [118, 0]
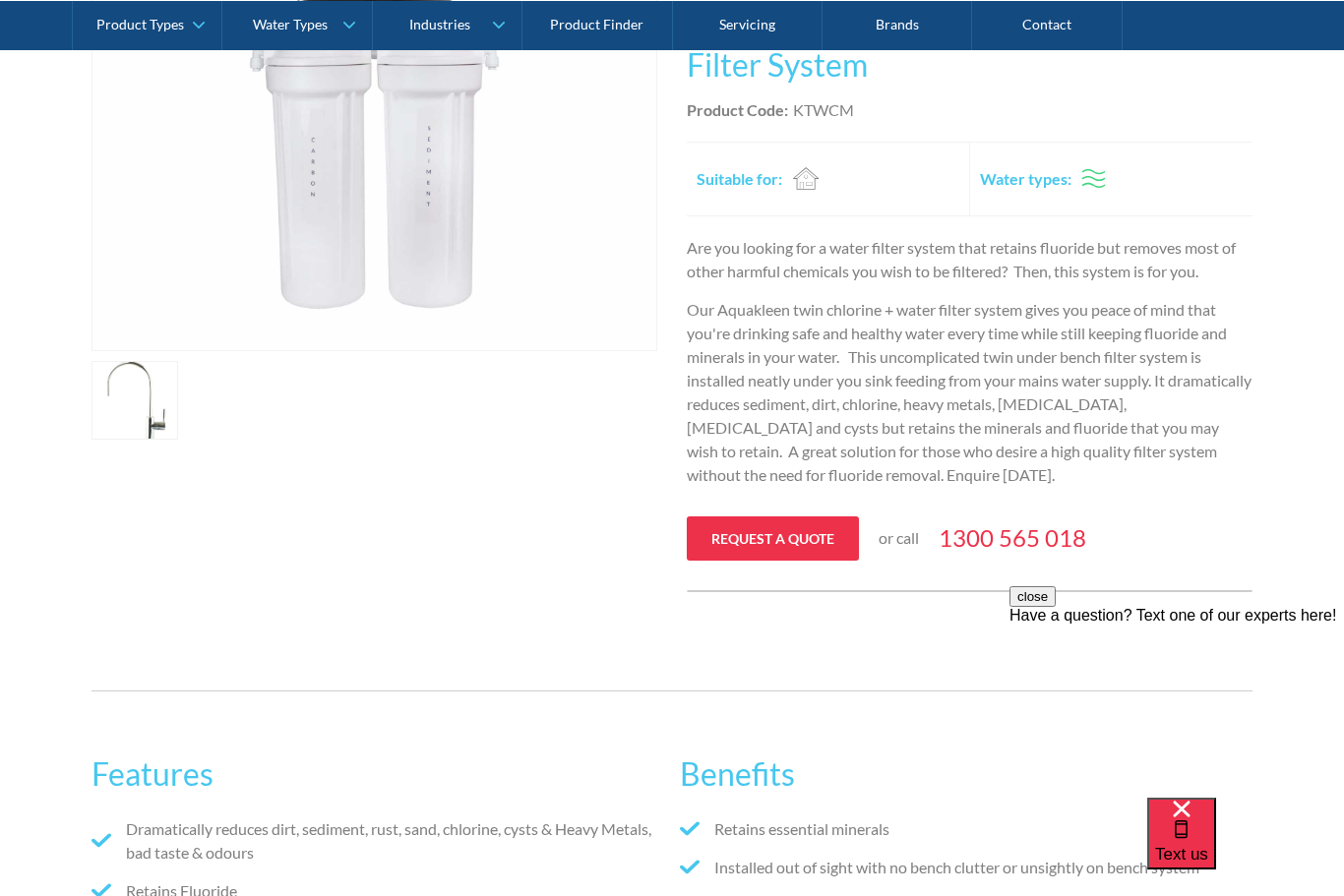
scroll to position [343, 0]
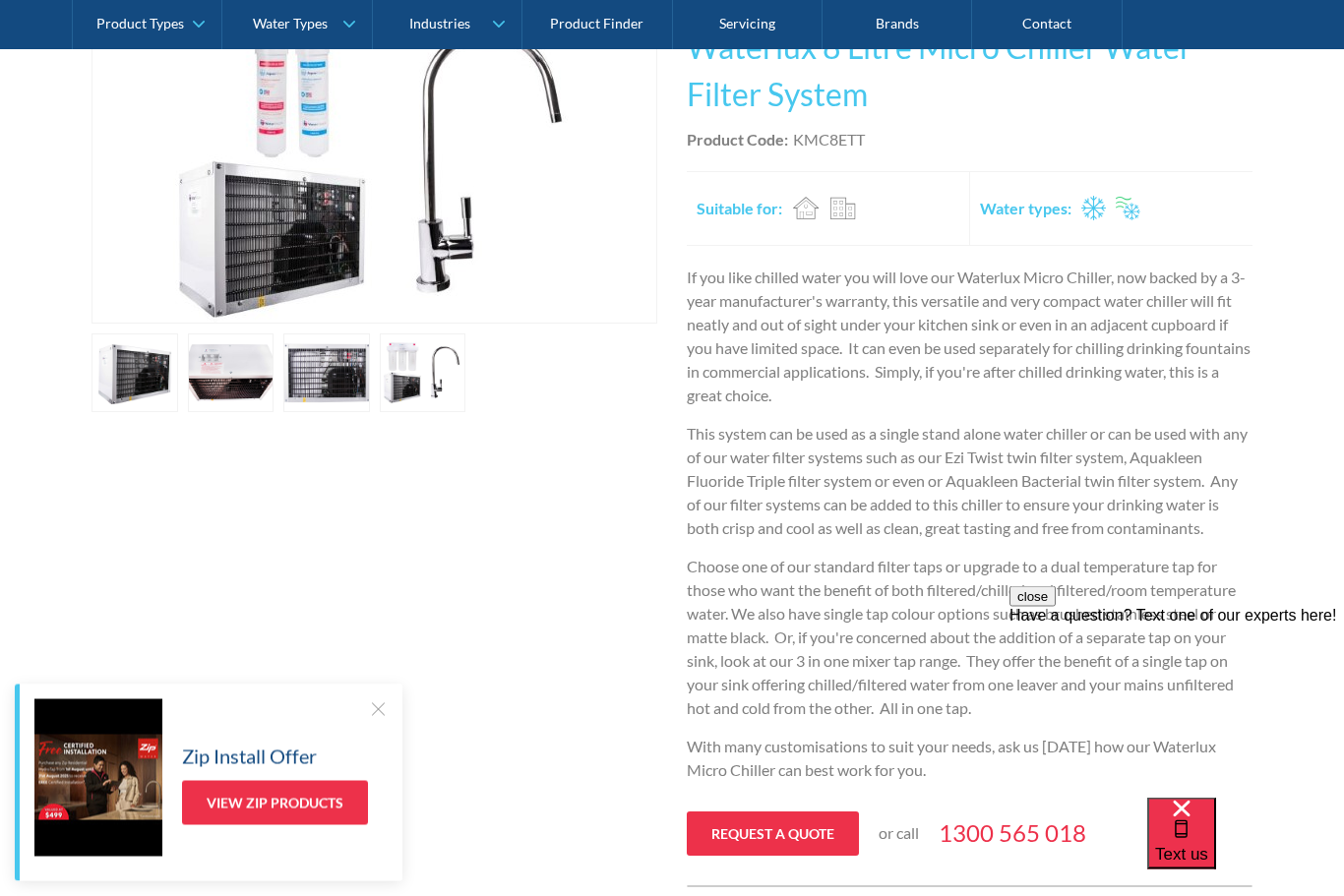
scroll to position [337, 0]
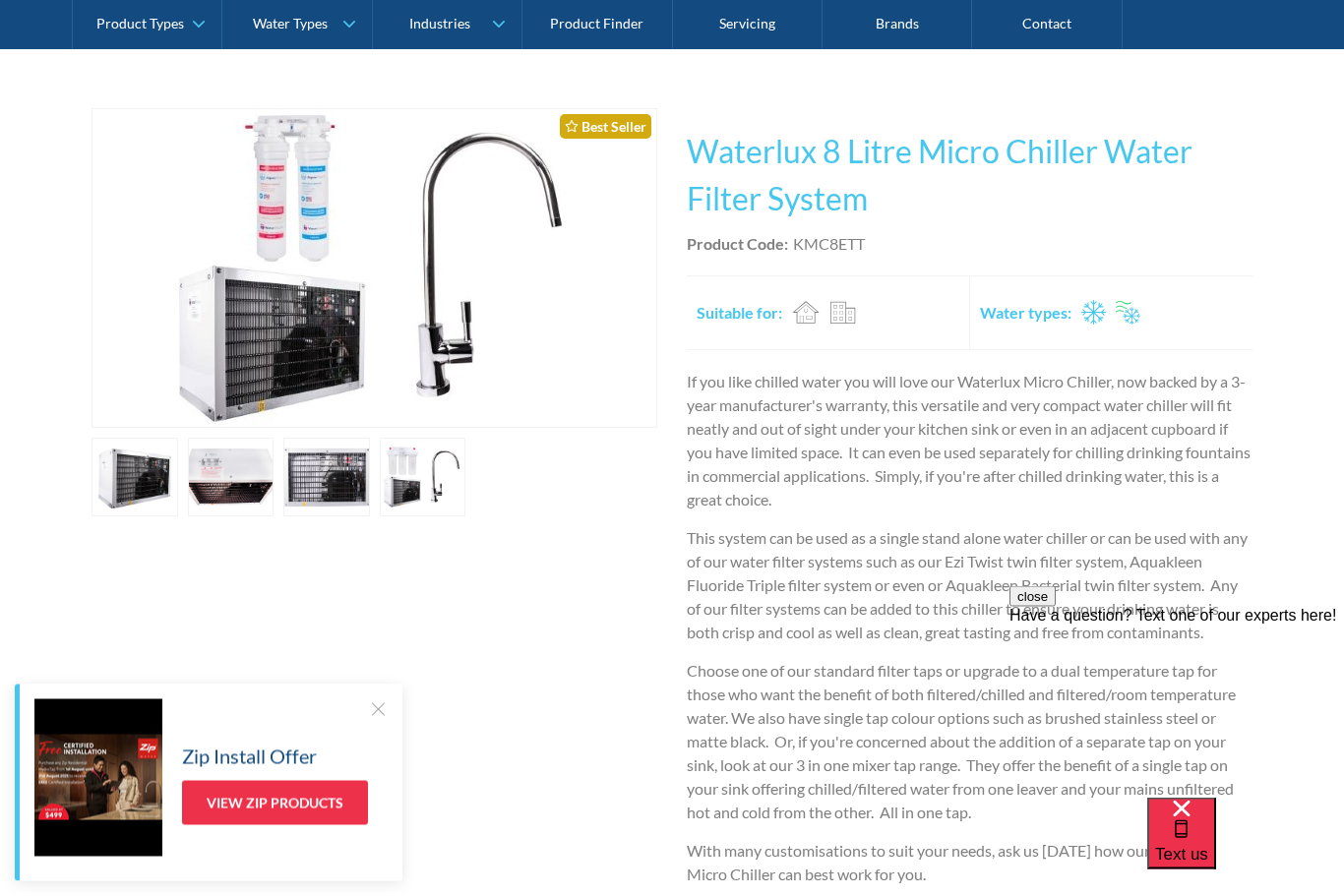
click at [178, 466] on link "open lightbox" at bounding box center [134, 479] width 87 height 79
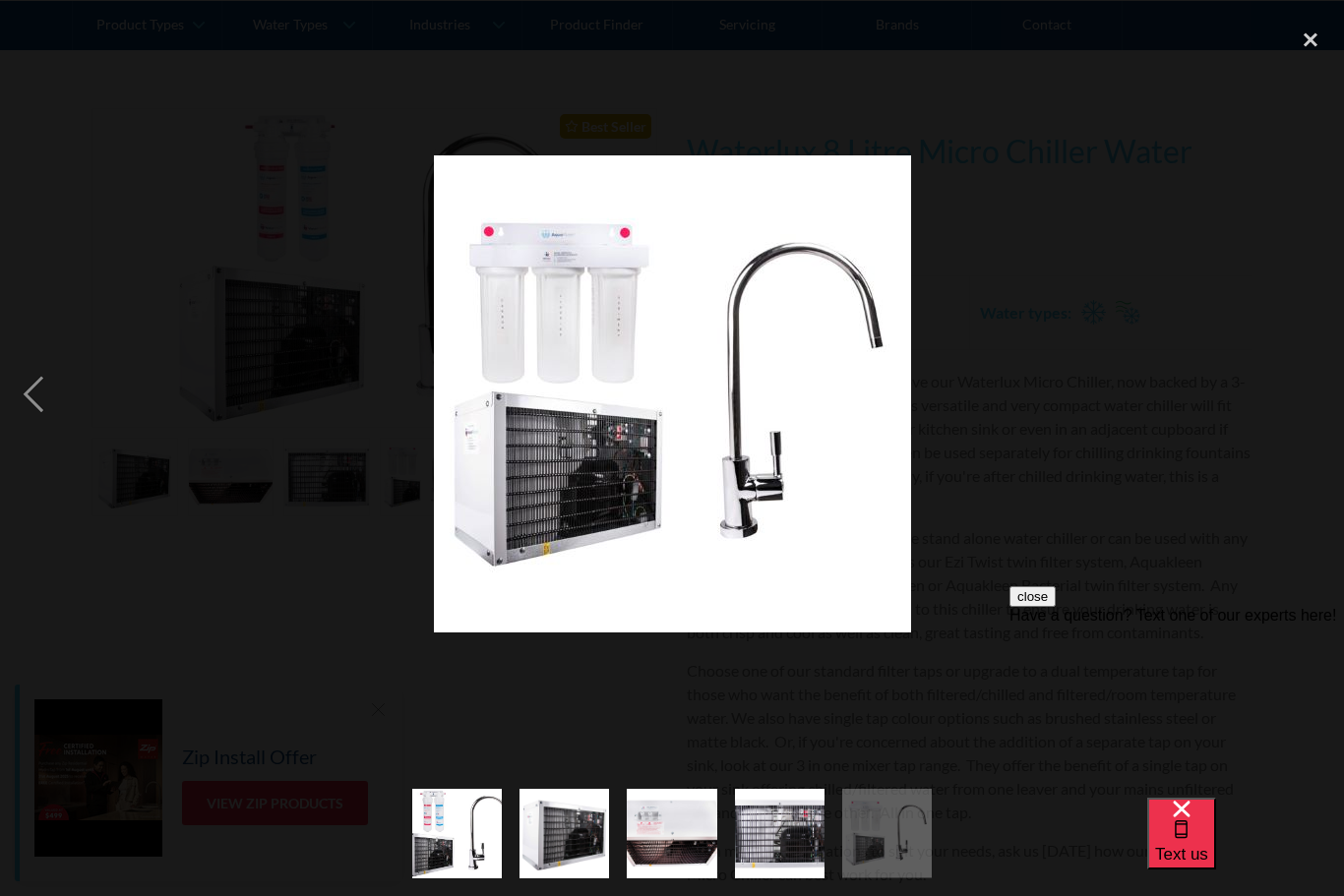
click at [1300, 42] on div "close lightbox" at bounding box center [1310, 40] width 67 height 44
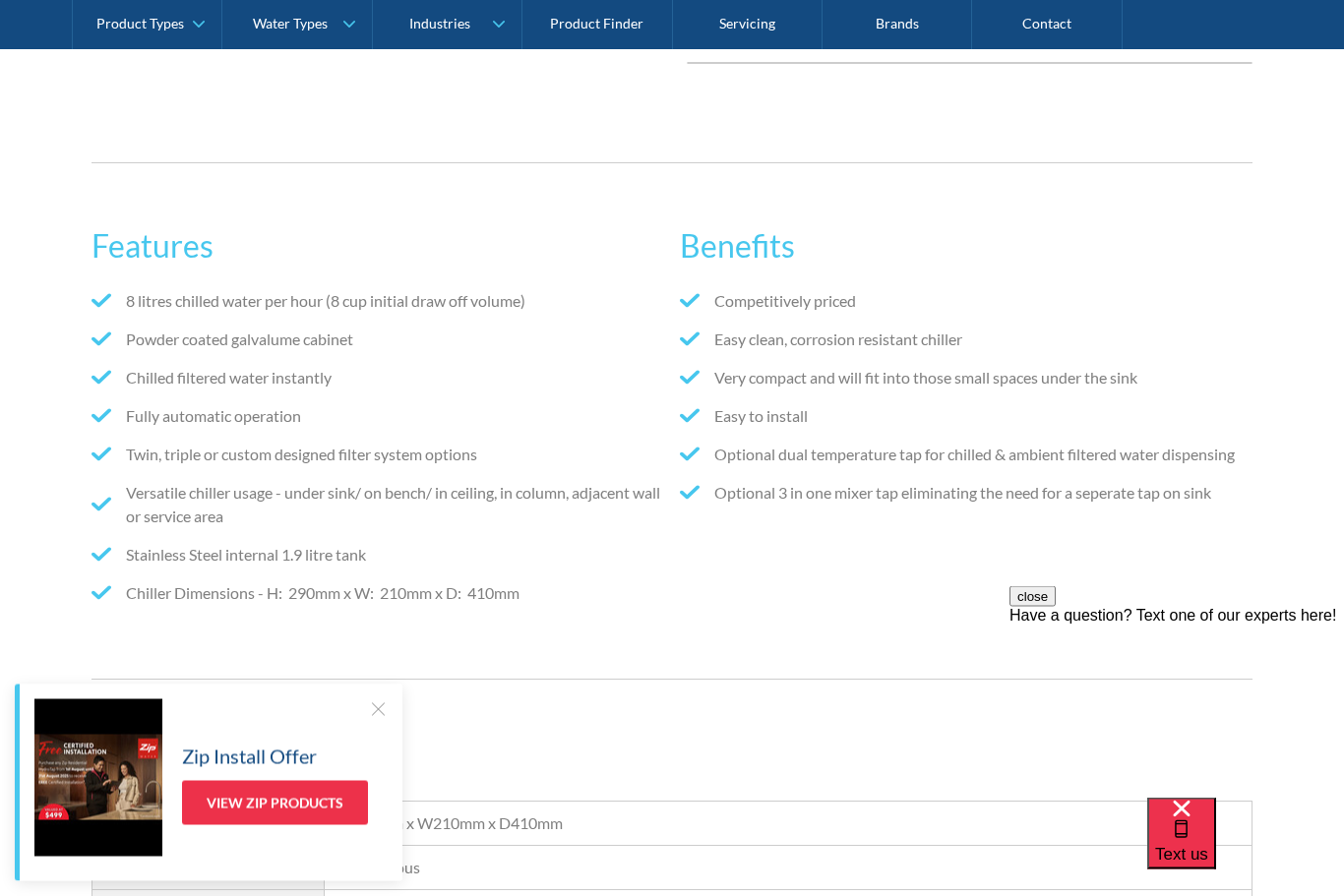
scroll to position [1299, 0]
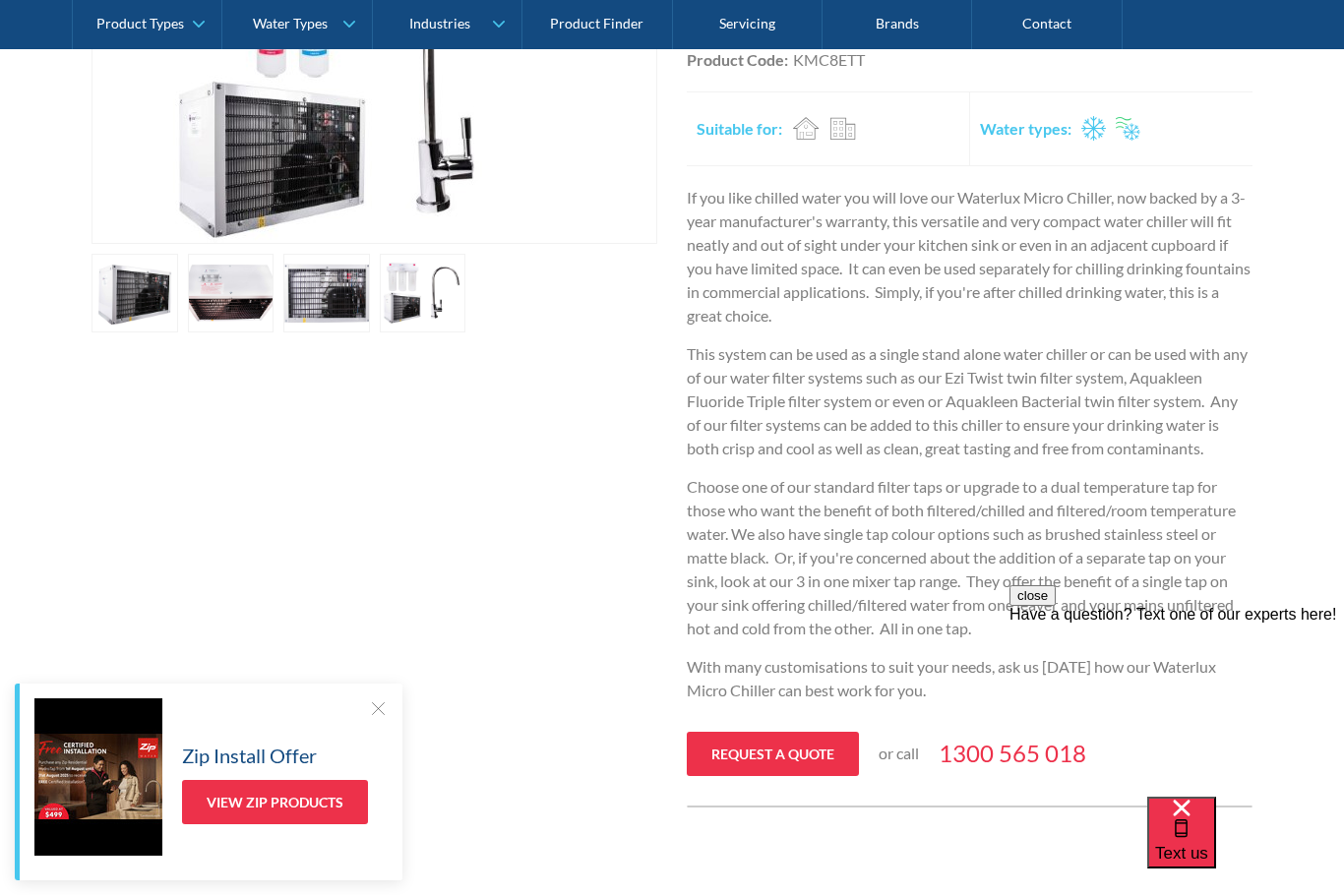
click at [178, 267] on link "open lightbox" at bounding box center [134, 295] width 87 height 79
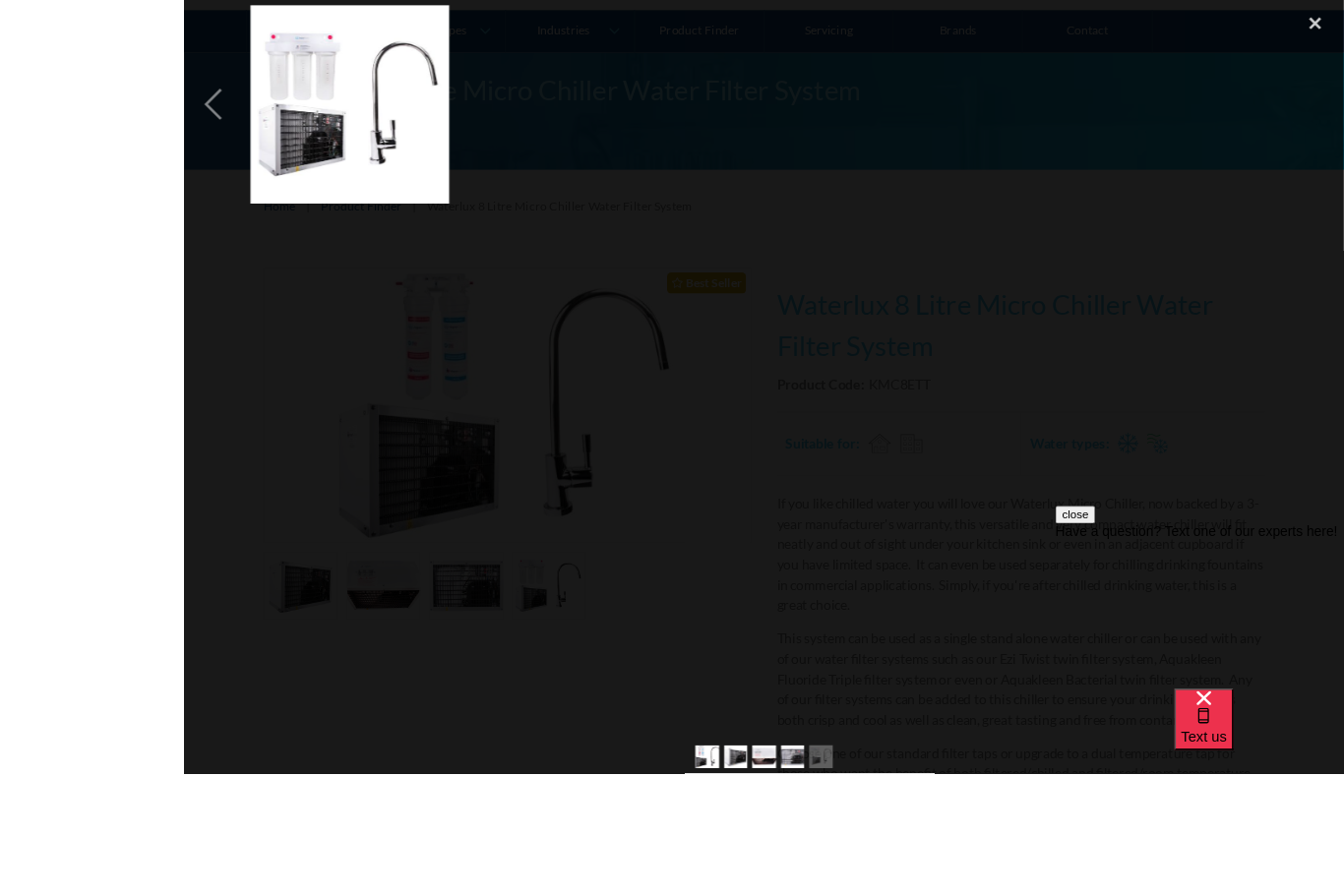
scroll to position [322, 0]
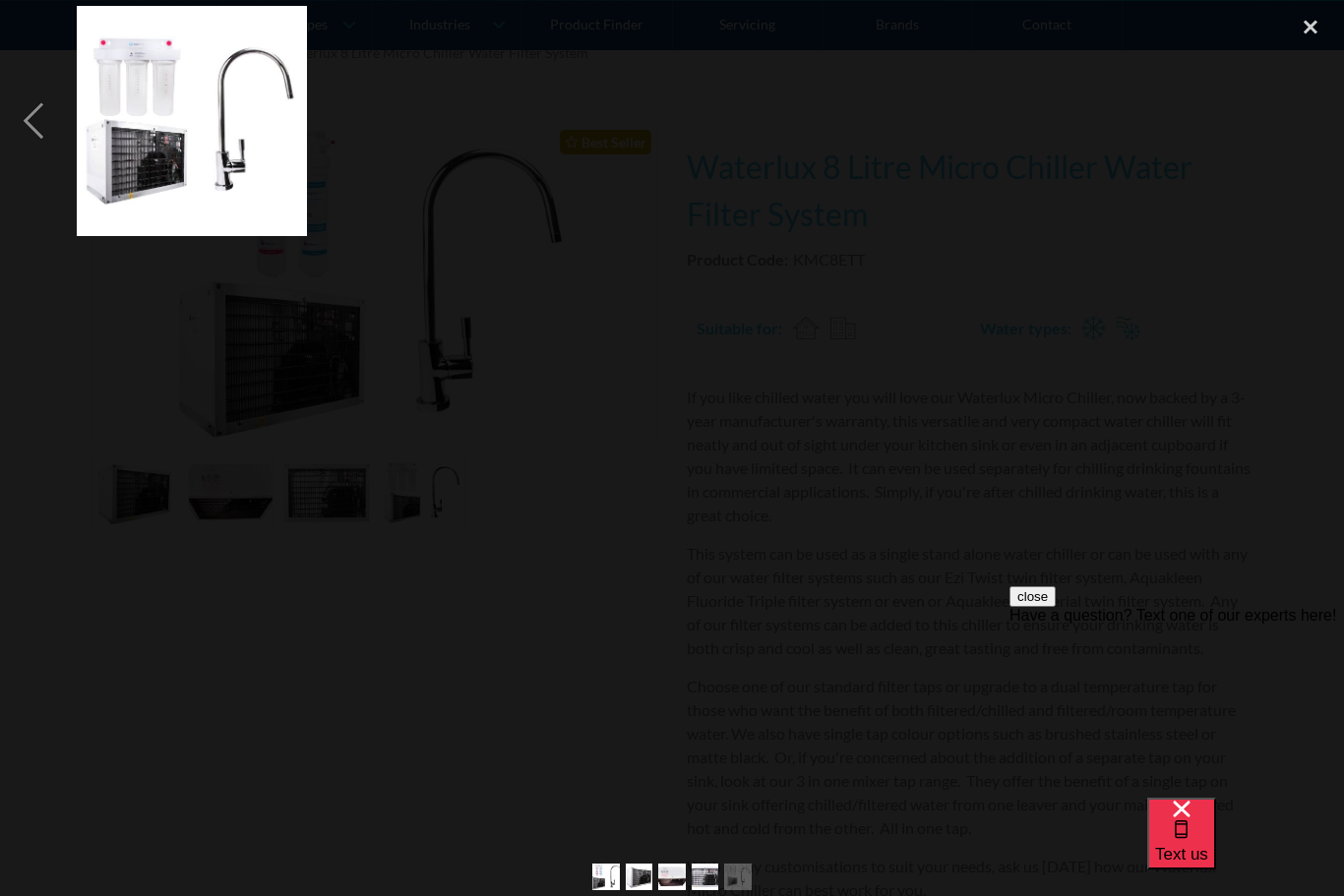
click at [180, 134] on img at bounding box center [192, 121] width 230 height 230
click at [1055, 606] on button "close" at bounding box center [1031, 595] width 46 height 21
click at [1306, 34] on div "close lightbox" at bounding box center [1310, 28] width 67 height 44
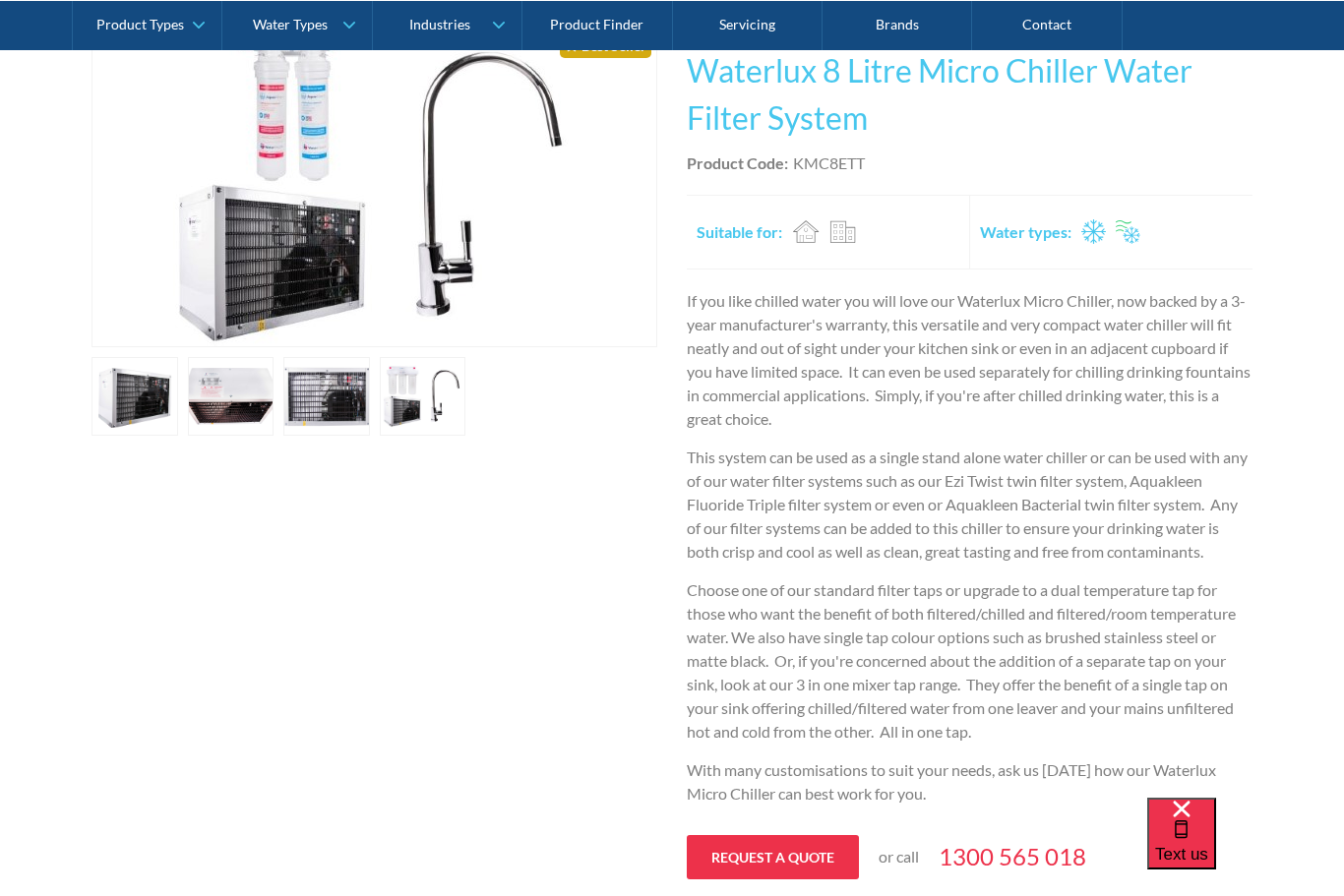
scroll to position [98, 0]
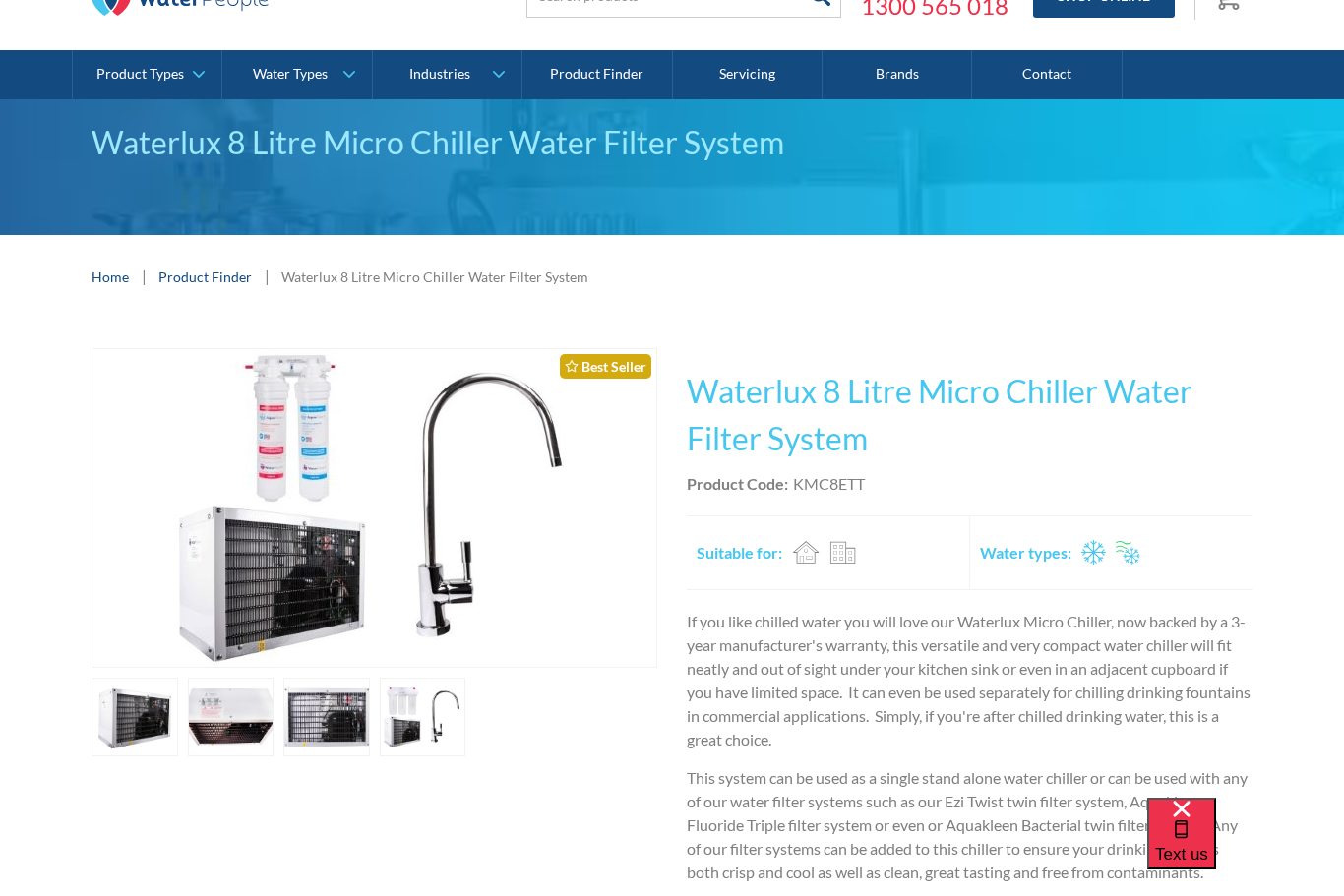
click at [285, 592] on img "open lightbox" at bounding box center [374, 507] width 477 height 317
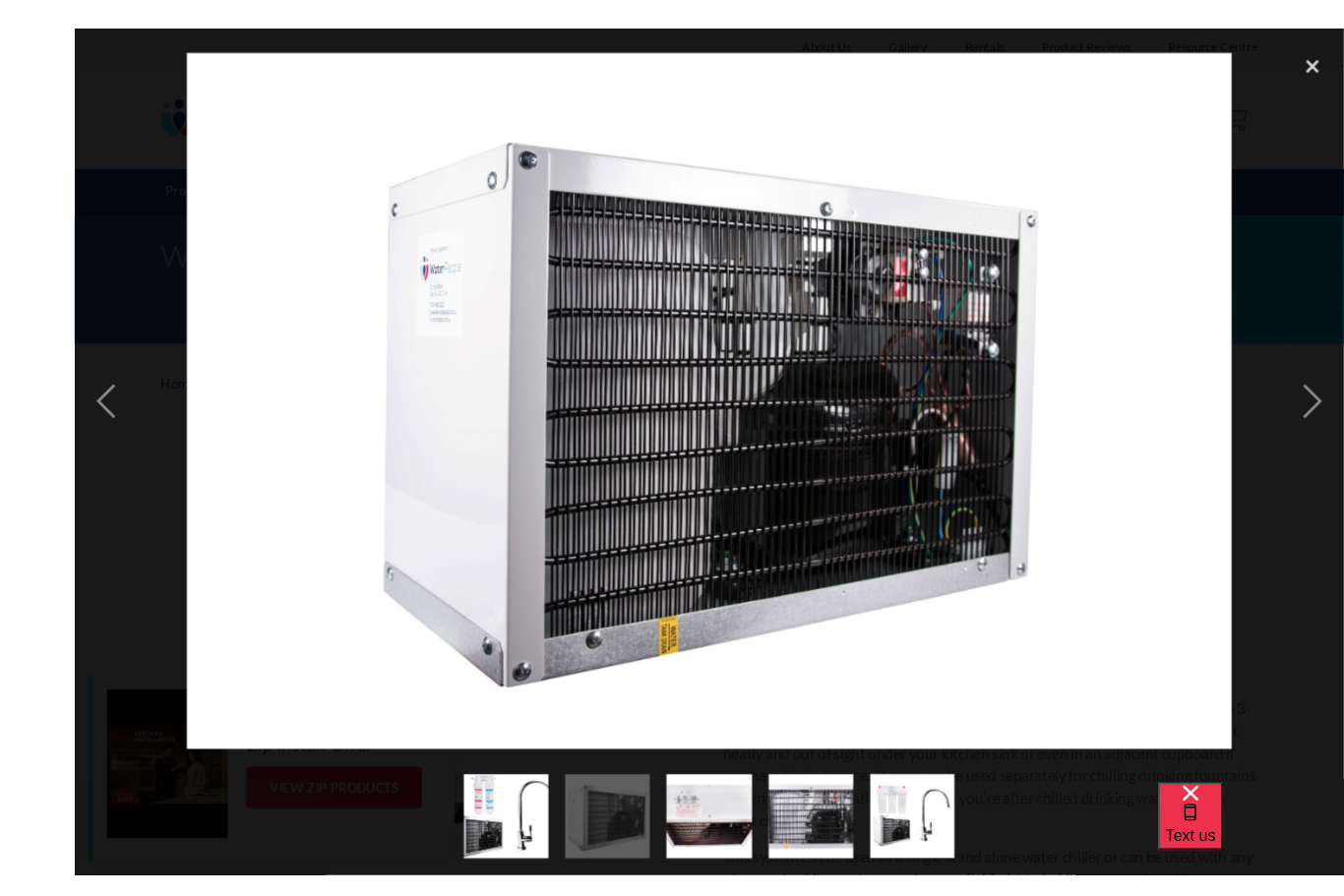
scroll to position [31, 0]
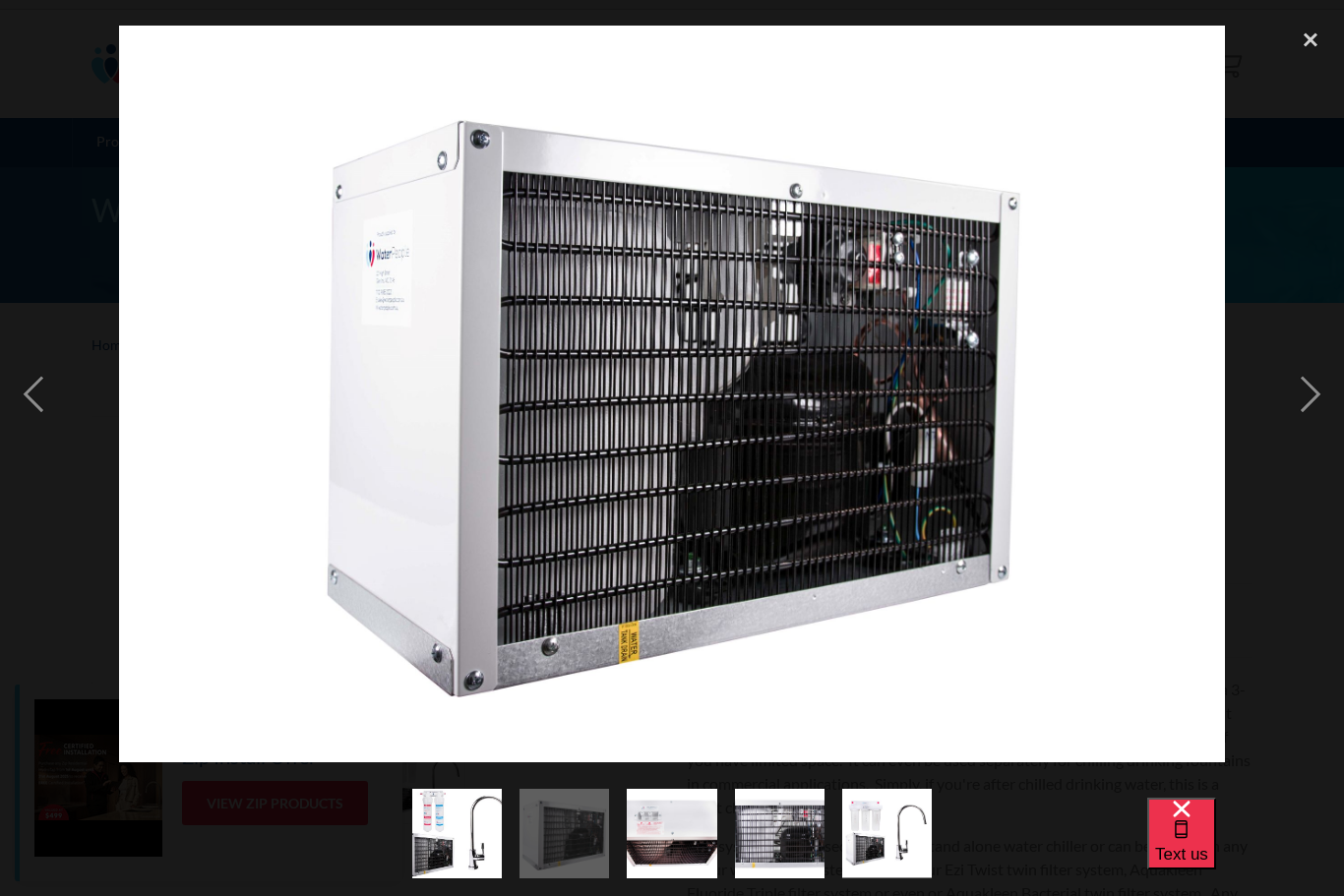
click at [1316, 401] on div "next image" at bounding box center [1310, 394] width 67 height 753
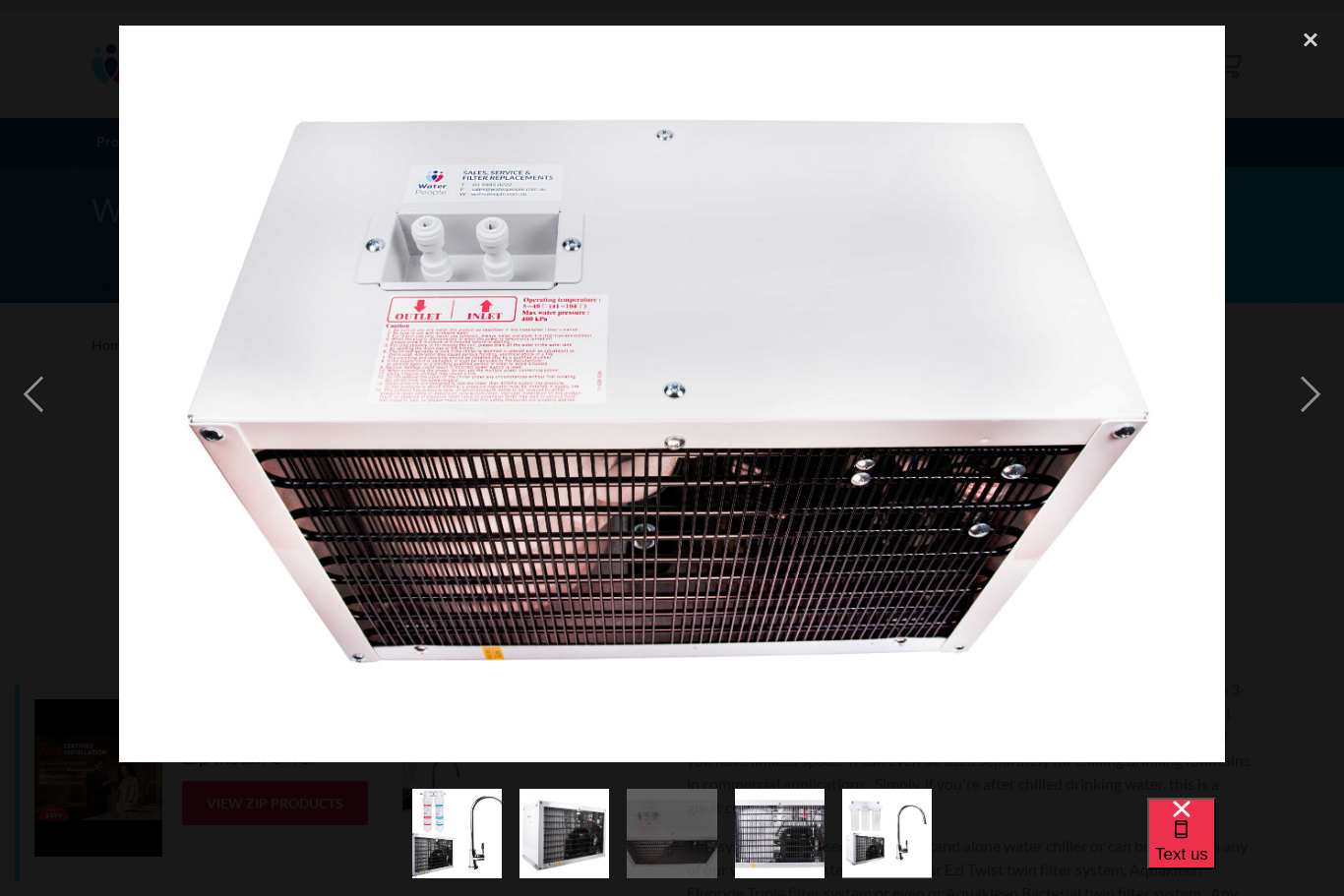
scroll to position [30, 0]
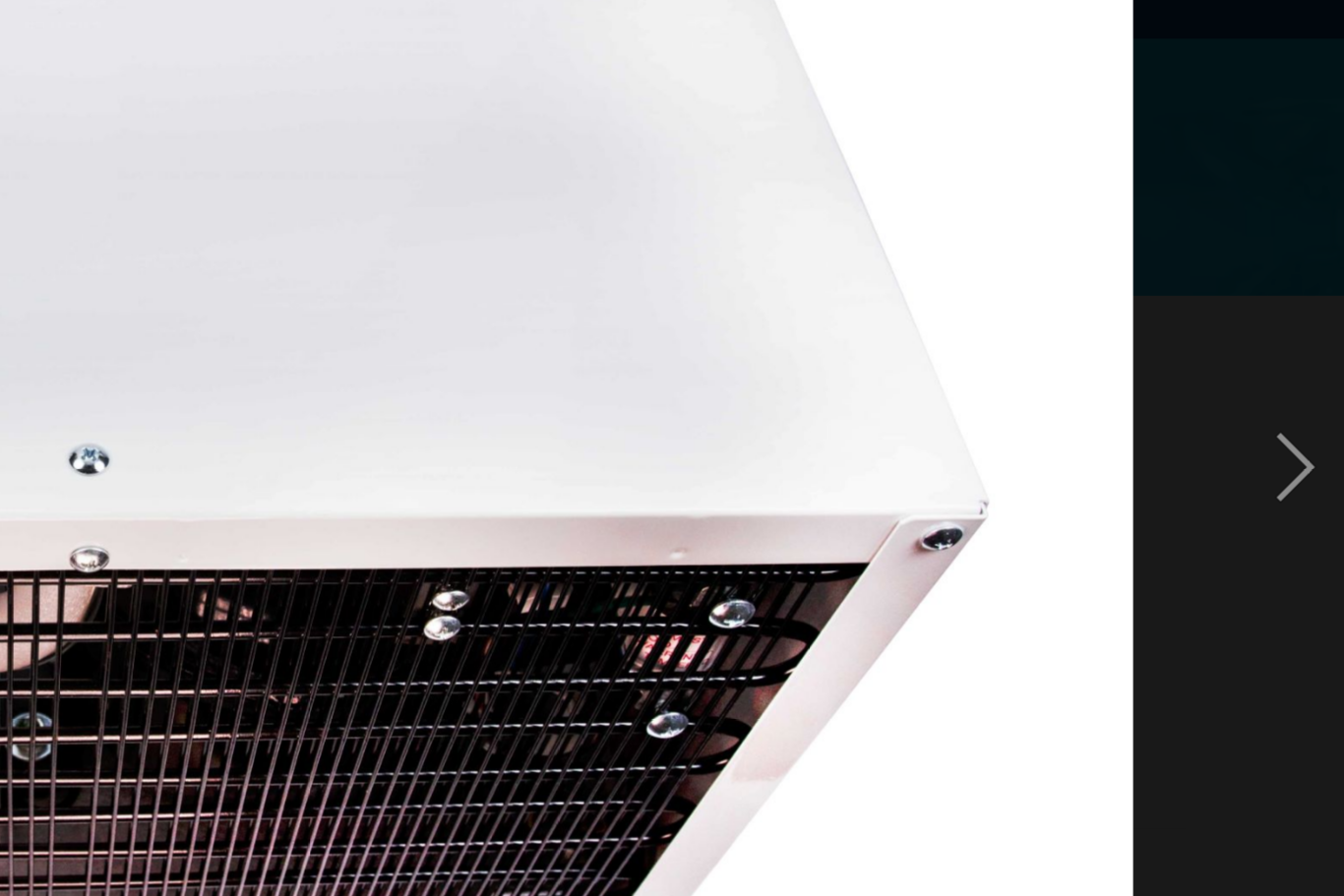
click at [1277, 246] on div "next image" at bounding box center [1310, 394] width 67 height 753
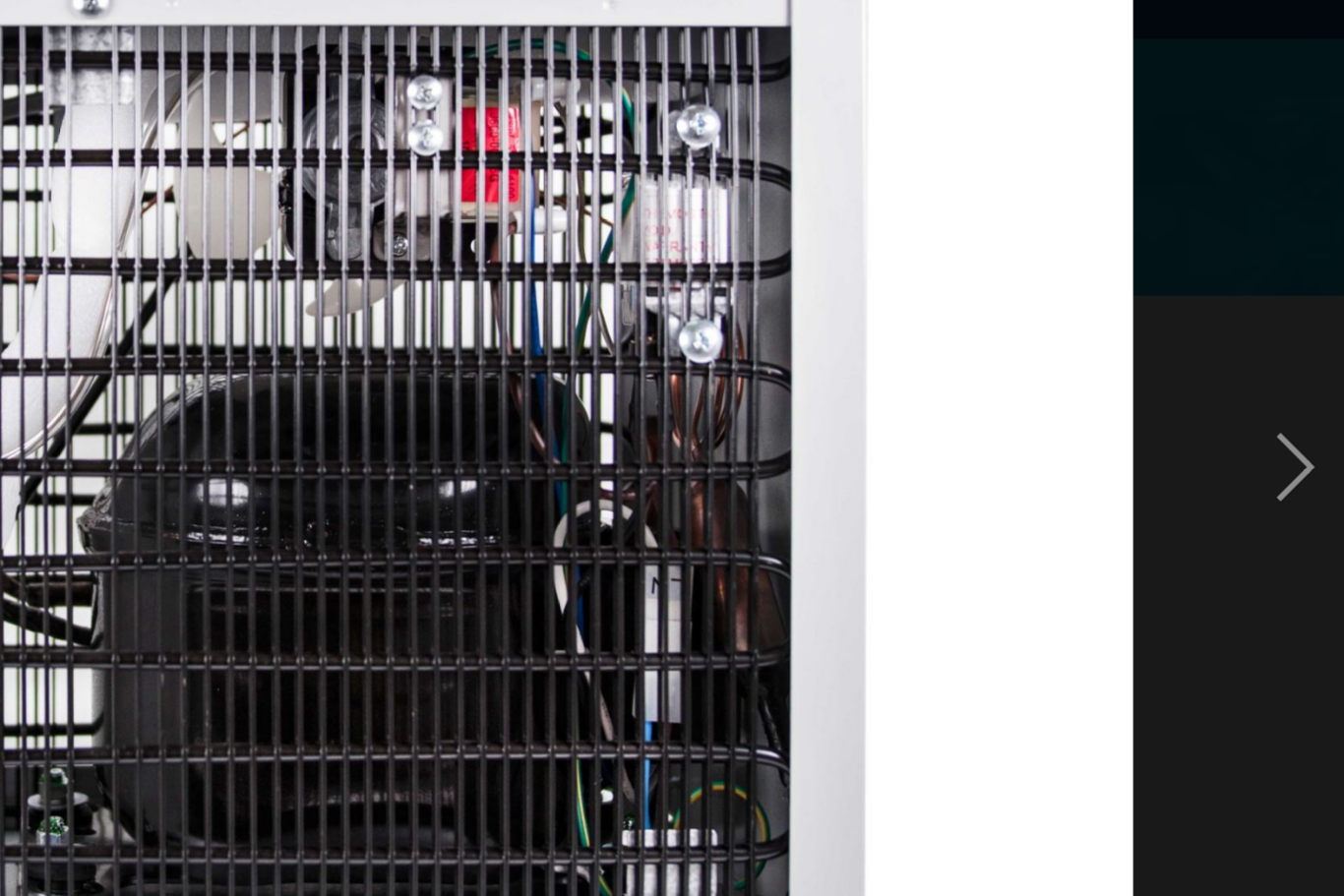
click at [1277, 241] on div "next image" at bounding box center [1310, 394] width 67 height 753
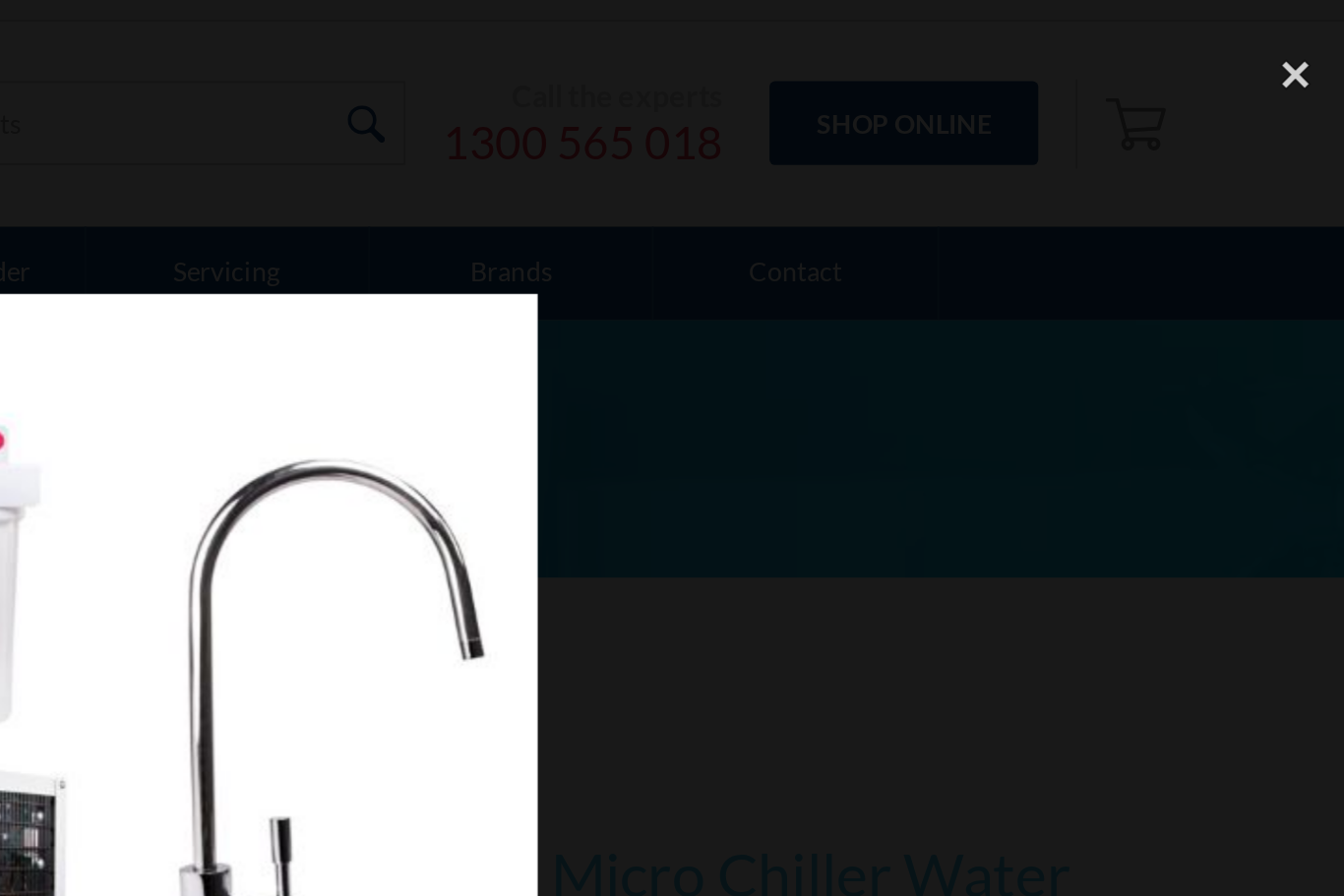
scroll to position [0, 0]
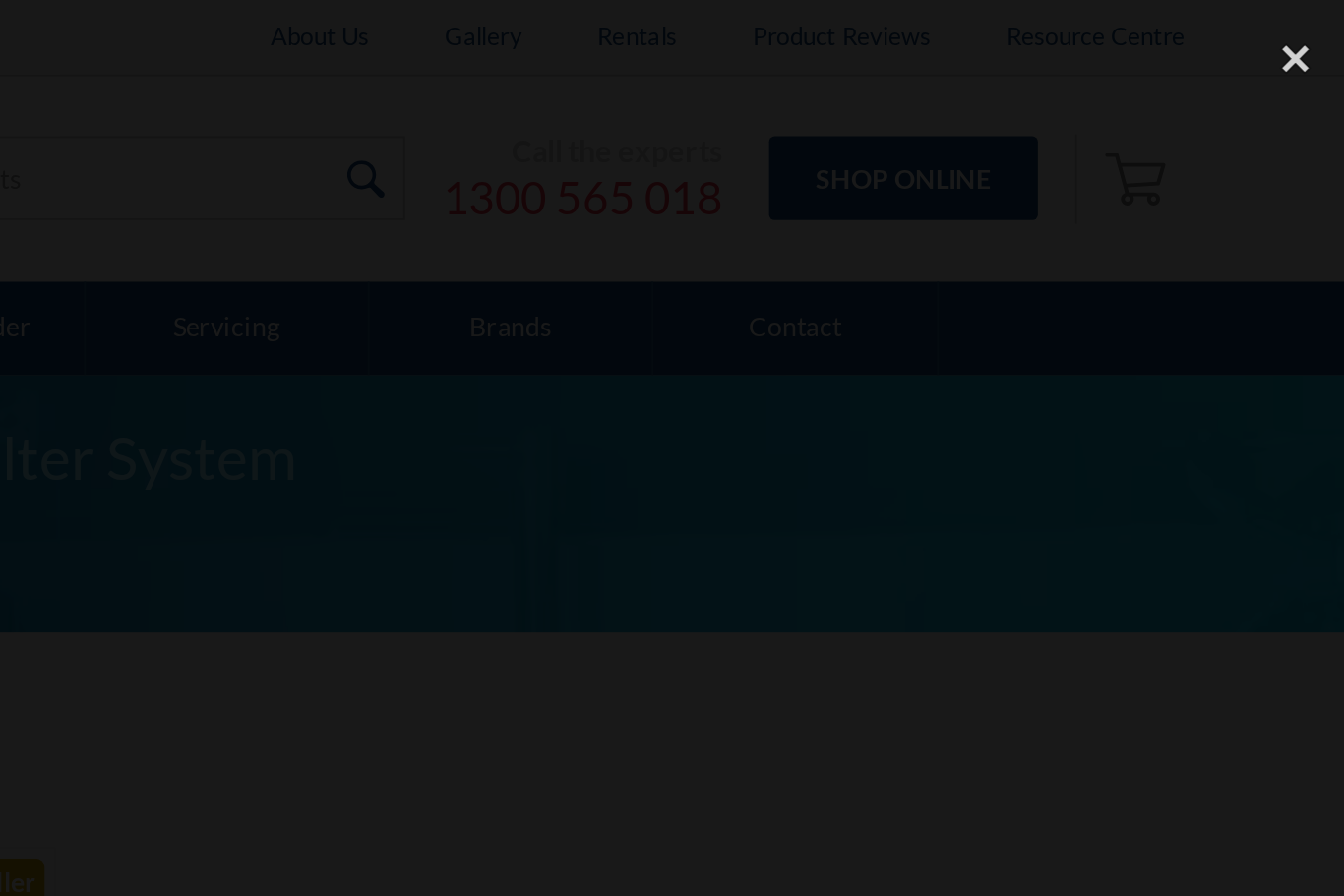
click at [1277, 32] on div "close lightbox" at bounding box center [1310, 32] width 67 height 44
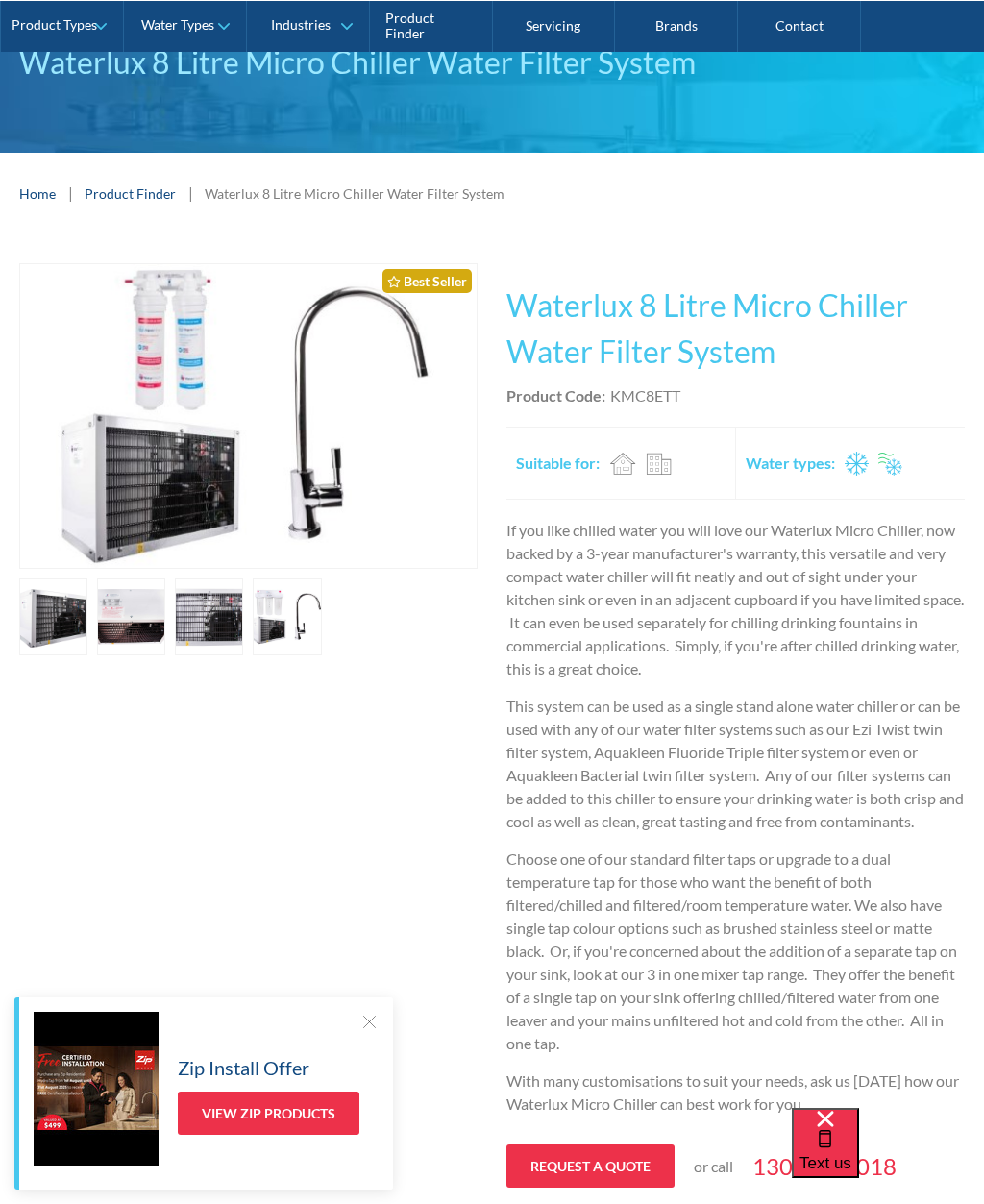
scroll to position [175, 0]
